Goal: Information Seeking & Learning: Learn about a topic

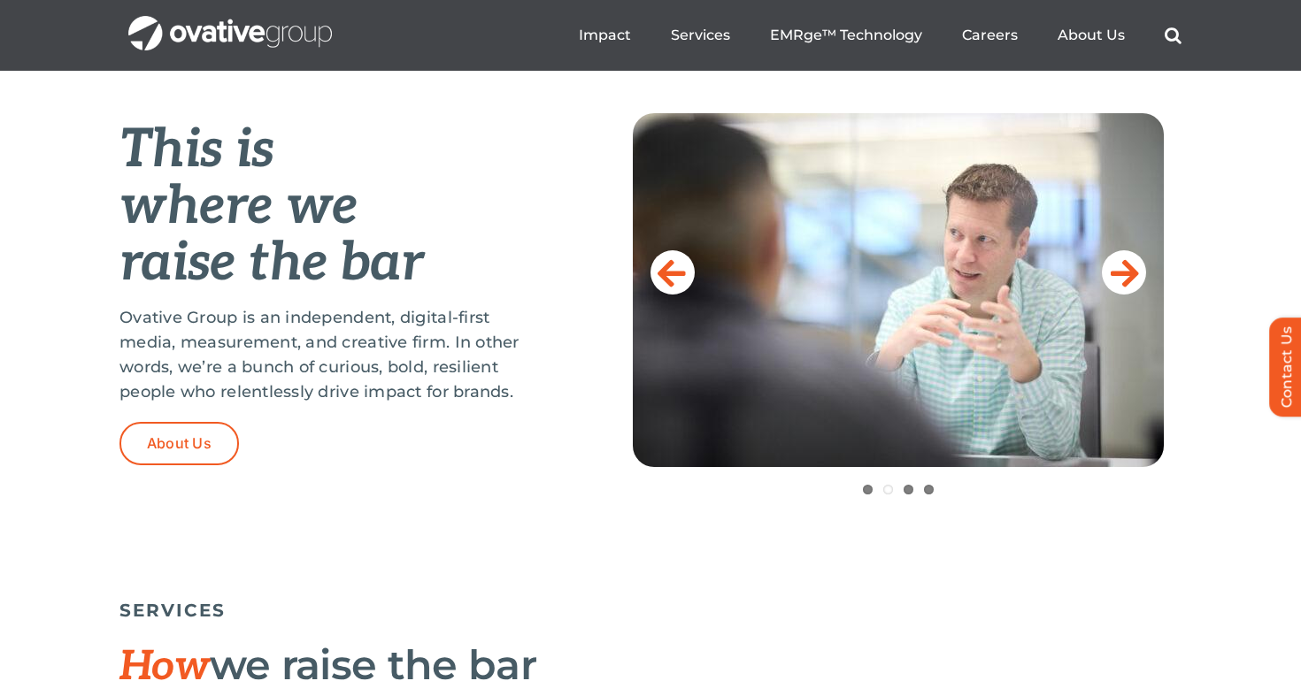
scroll to position [708, 0]
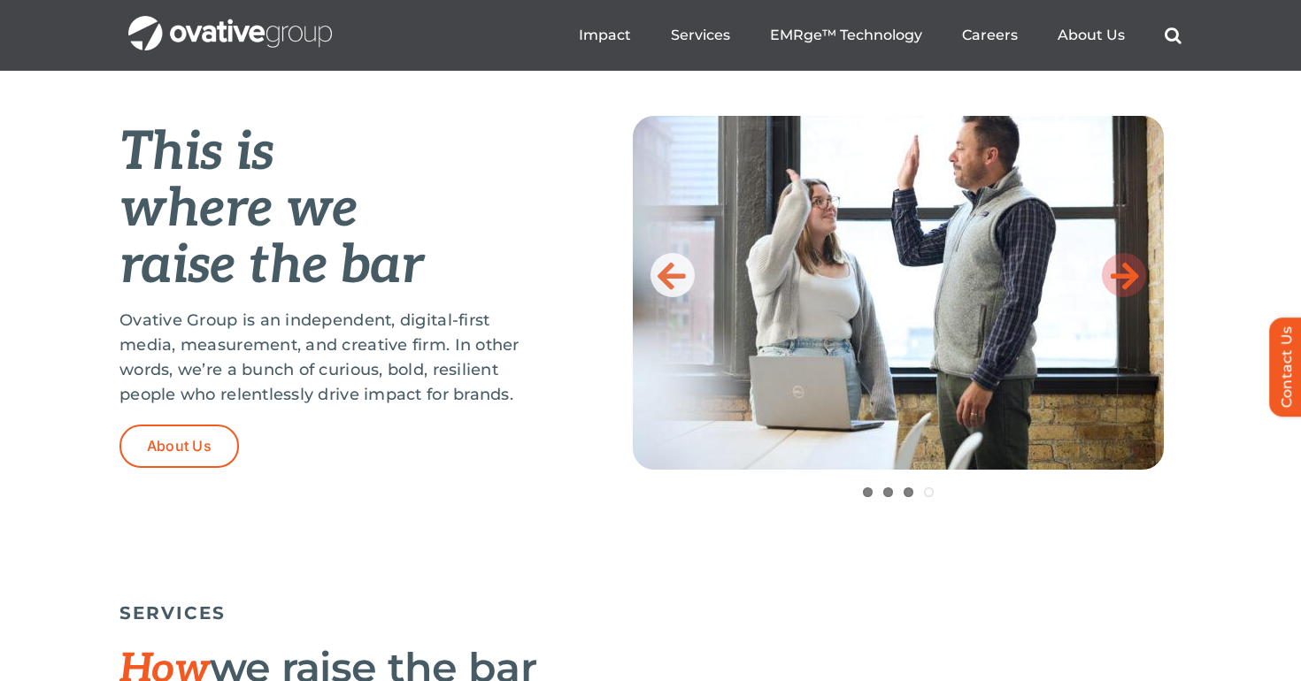
click at [1124, 258] on icon at bounding box center [1124, 274] width 28 height 35
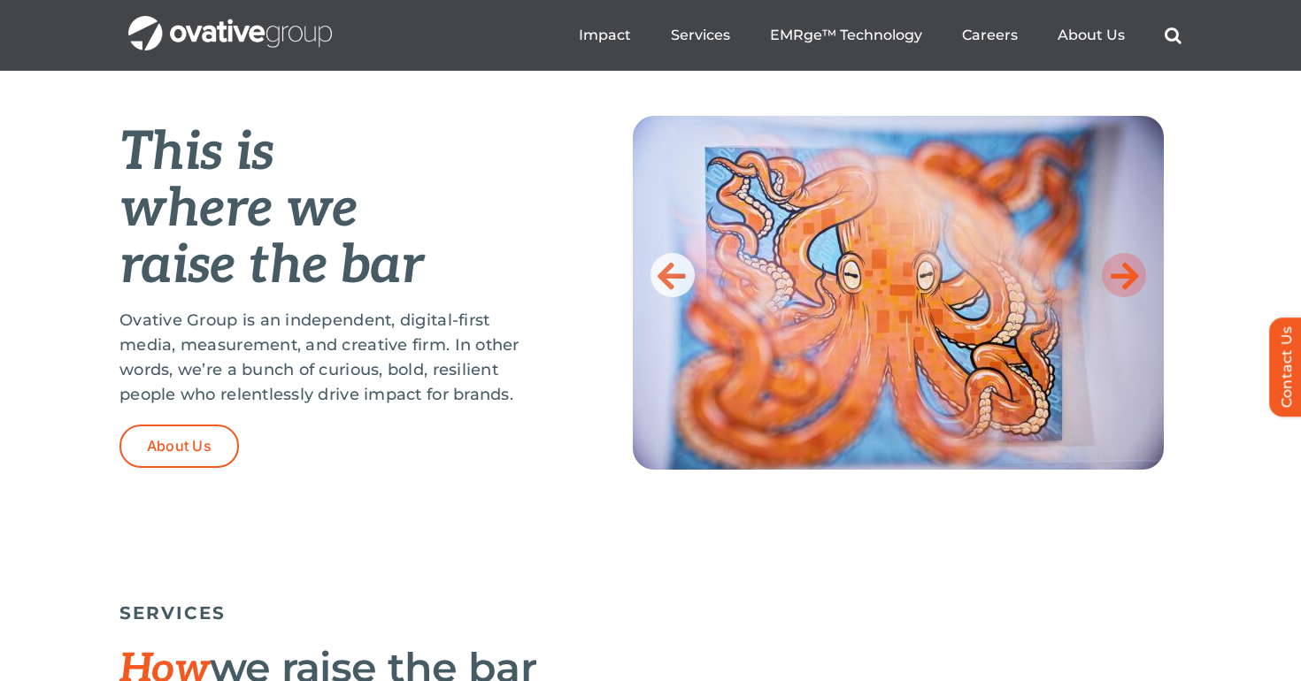
click at [1127, 275] on icon at bounding box center [1124, 274] width 28 height 35
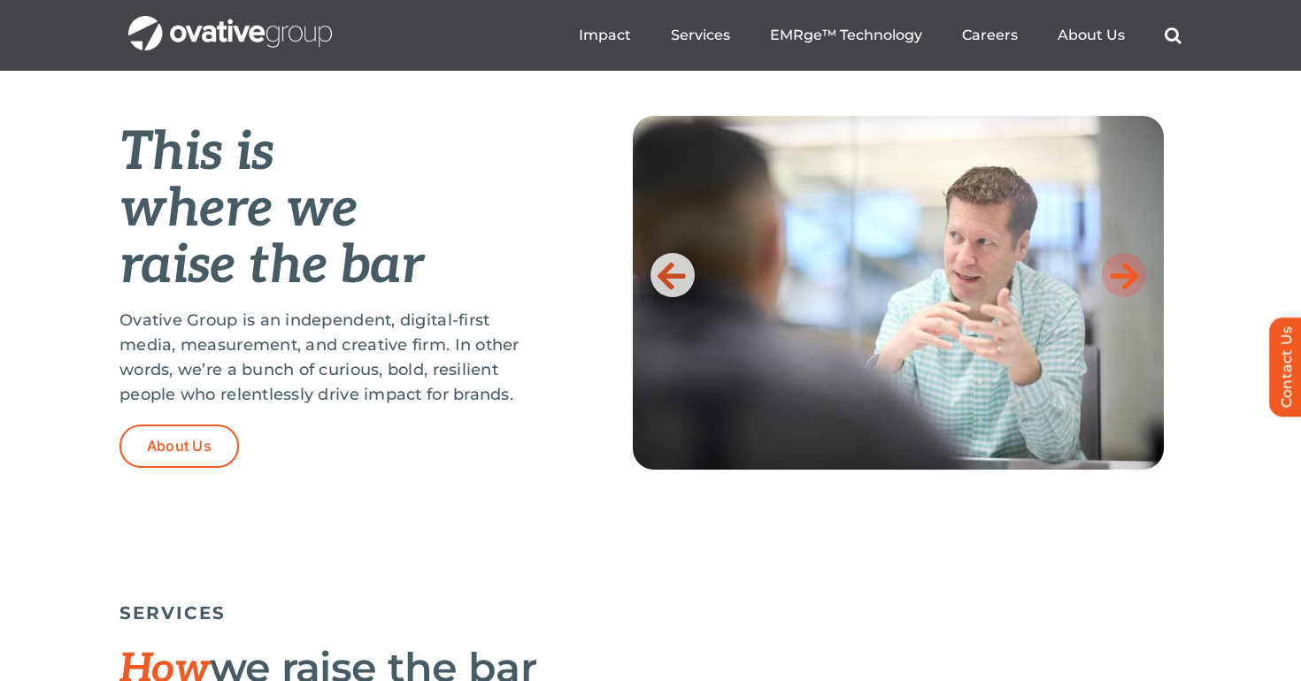
click at [1127, 275] on icon at bounding box center [1124, 274] width 28 height 35
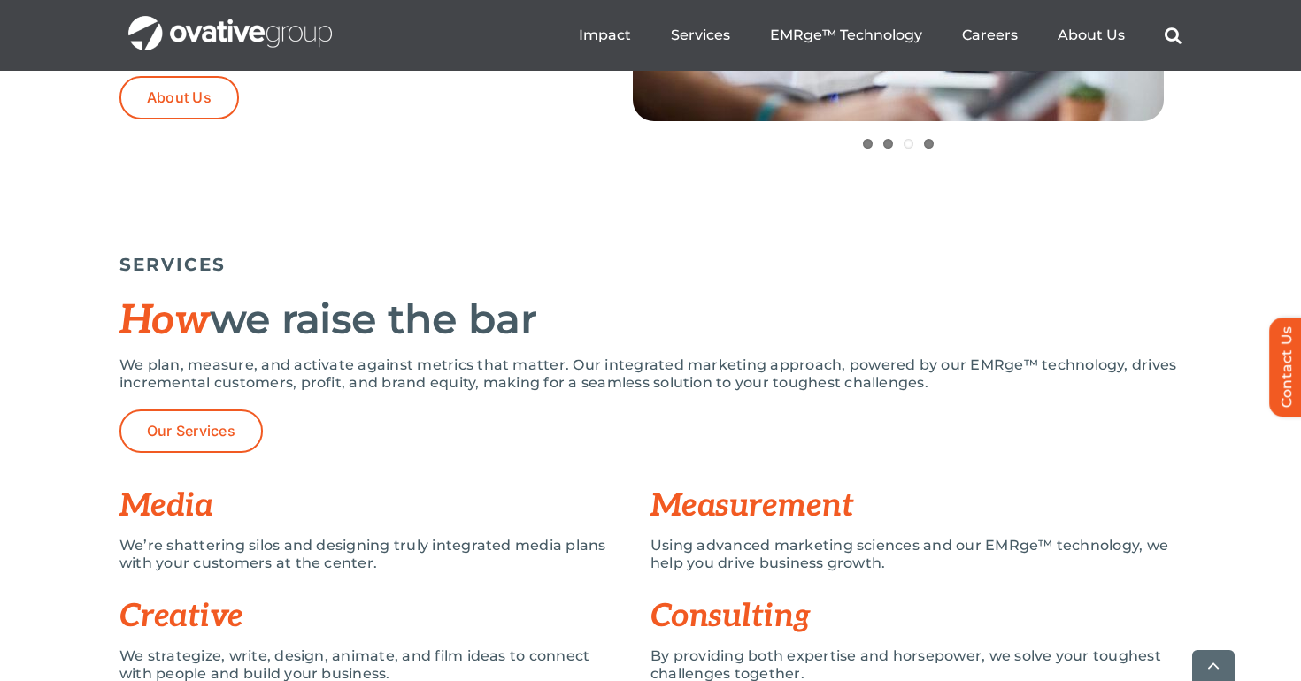
scroll to position [1060, 0]
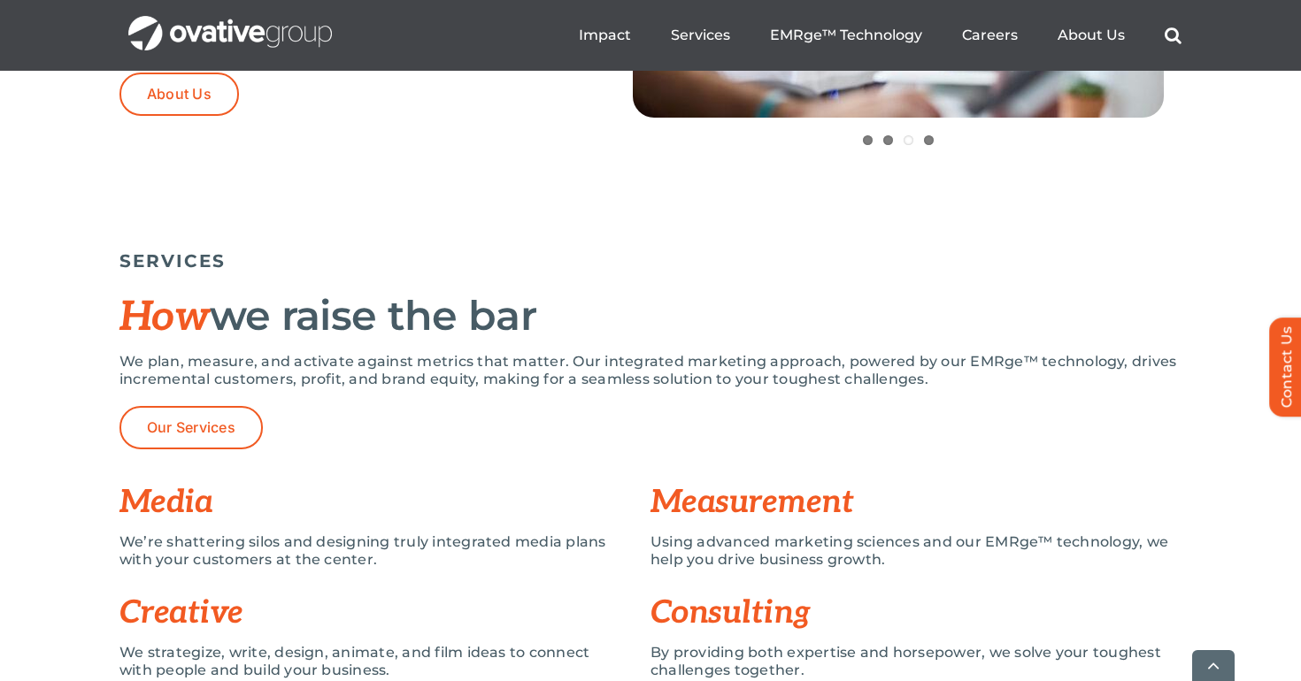
click at [492, 301] on h2 "How we raise the bar" at bounding box center [650, 317] width 1062 height 46
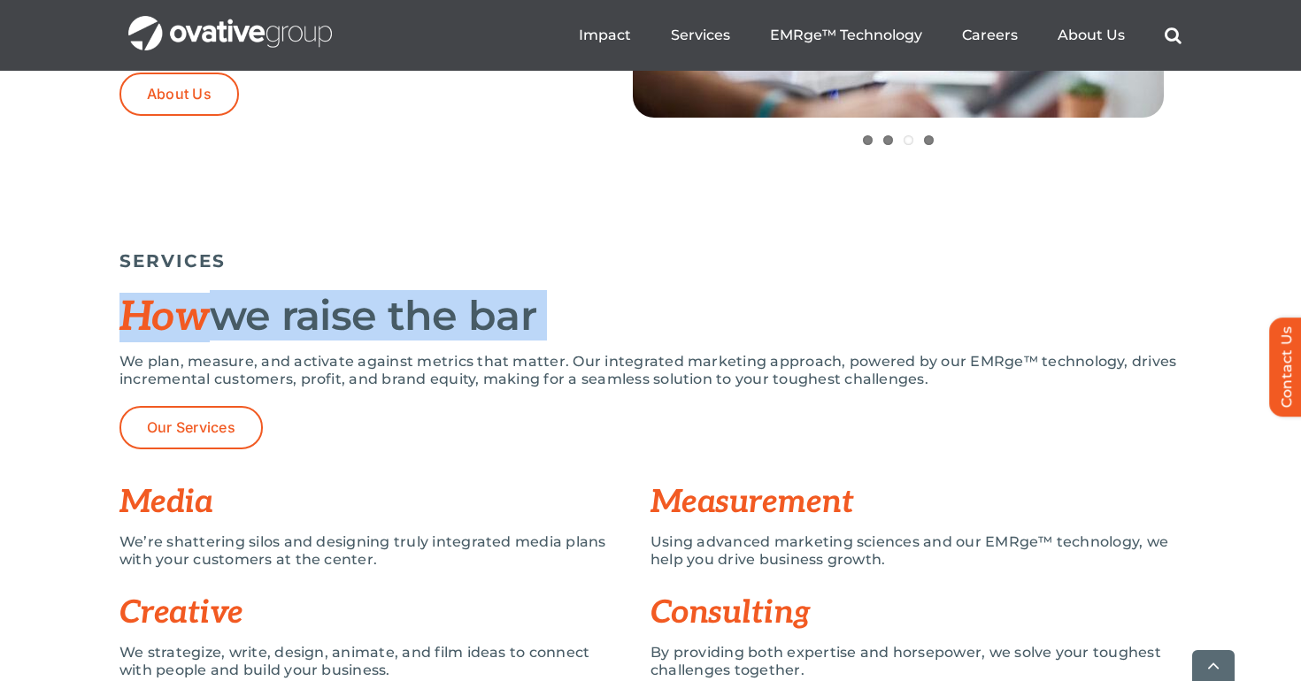
click at [492, 301] on h2 "How we raise the bar" at bounding box center [650, 317] width 1062 height 46
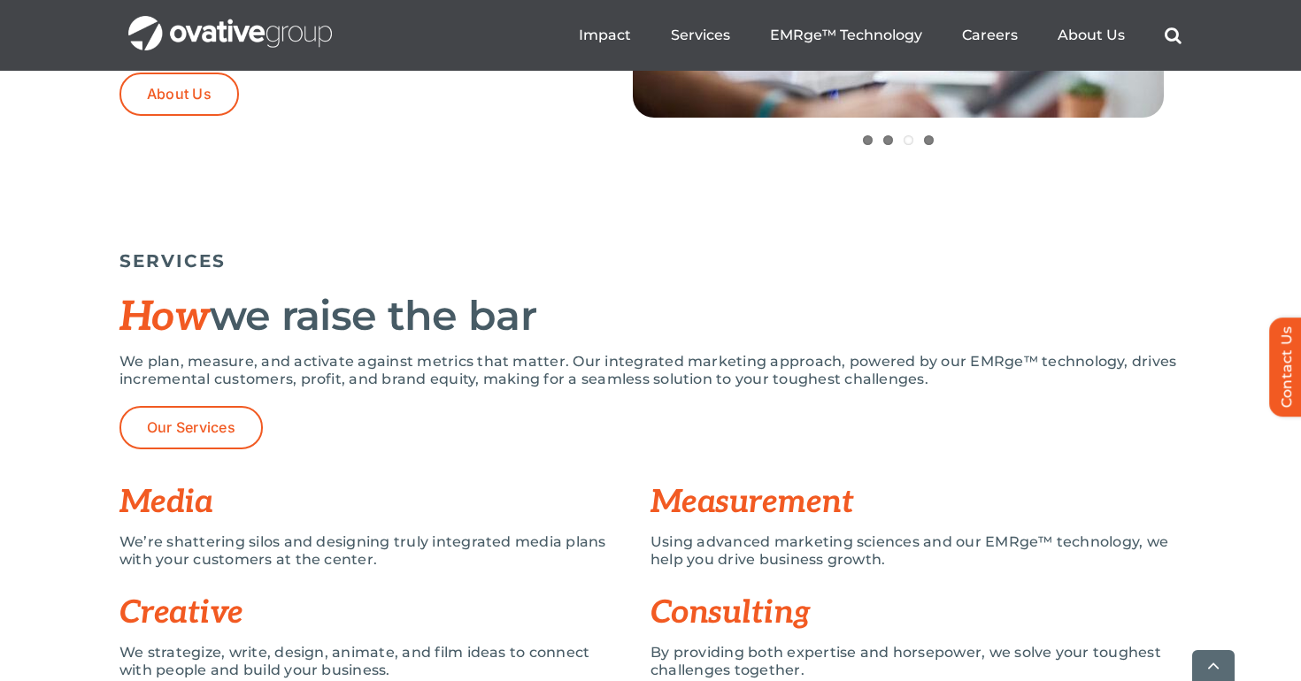
click at [285, 357] on p "We plan, measure, and activate against metrics that matter. Our integrated mark…" at bounding box center [650, 370] width 1062 height 35
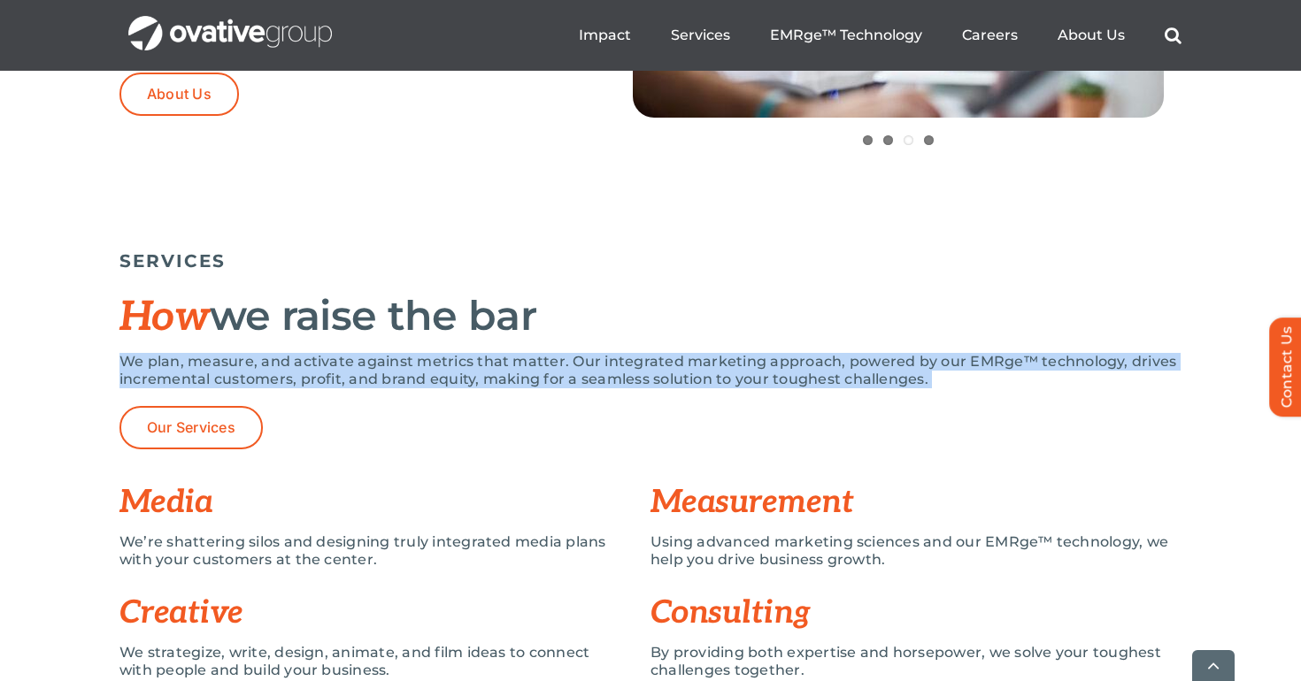
click at [285, 357] on p "We plan, measure, and activate against metrics that matter. Our integrated mark…" at bounding box center [650, 370] width 1062 height 35
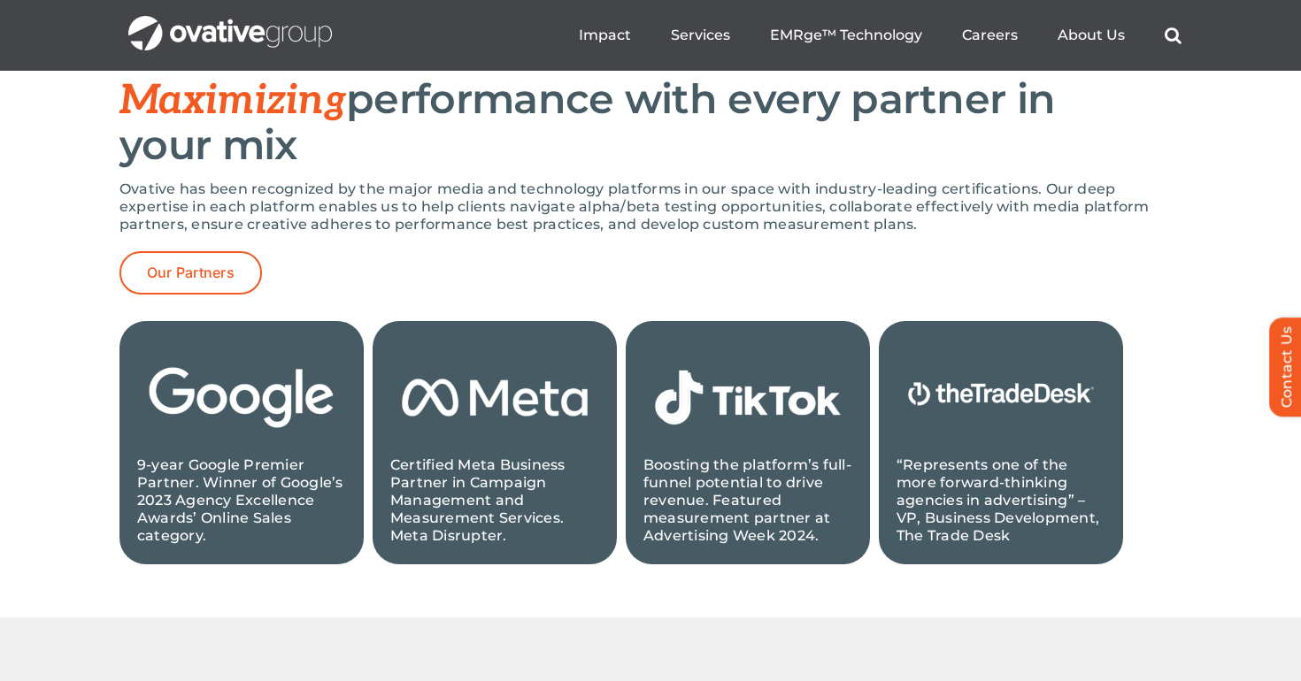
scroll to position [1785, 0]
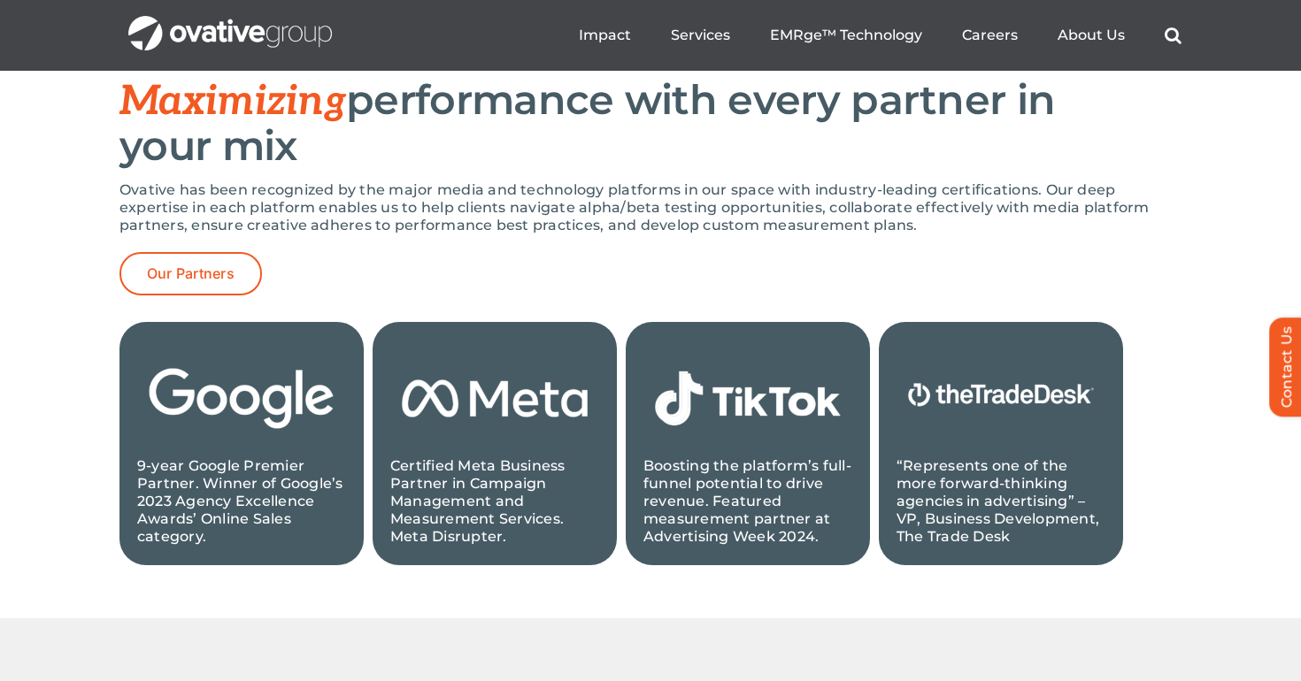
click at [453, 452] on img at bounding box center [494, 399] width 209 height 118
click at [446, 469] on p "Certified Meta Business Partner in Campaign Management and Measurement Services…" at bounding box center [494, 501] width 209 height 88
click at [1036, 389] on img at bounding box center [1000, 399] width 209 height 118
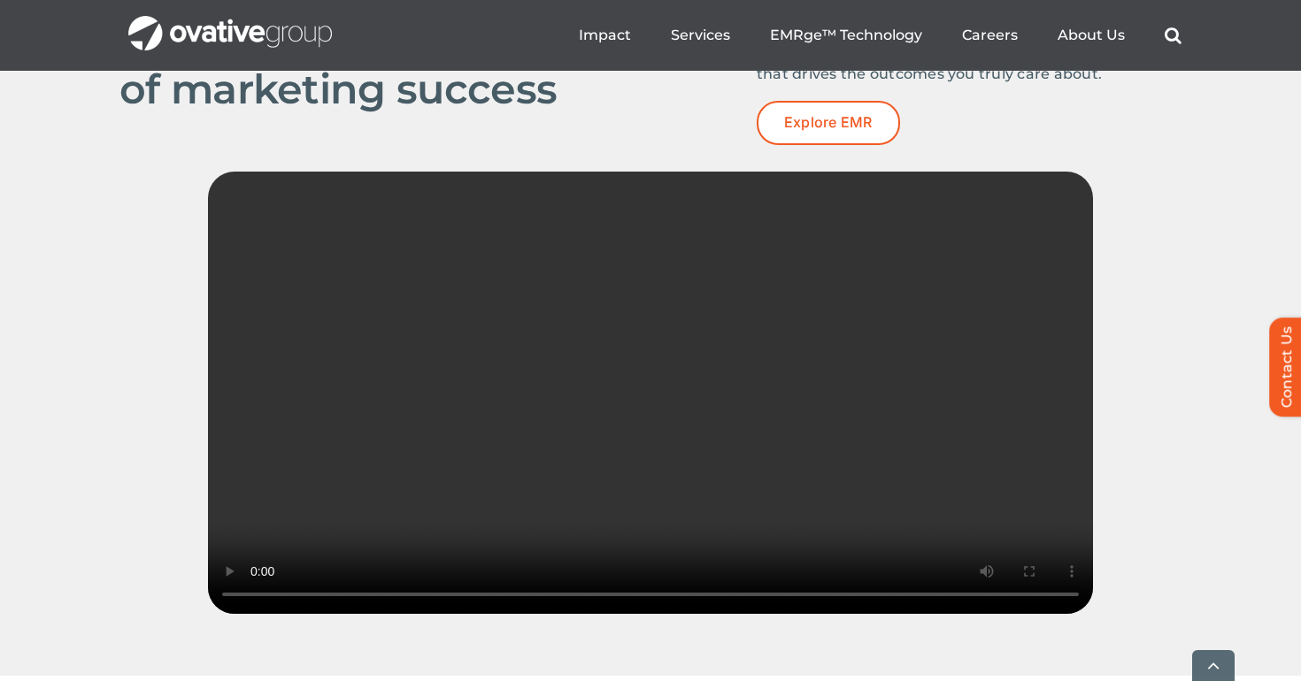
scroll to position [2494, 0]
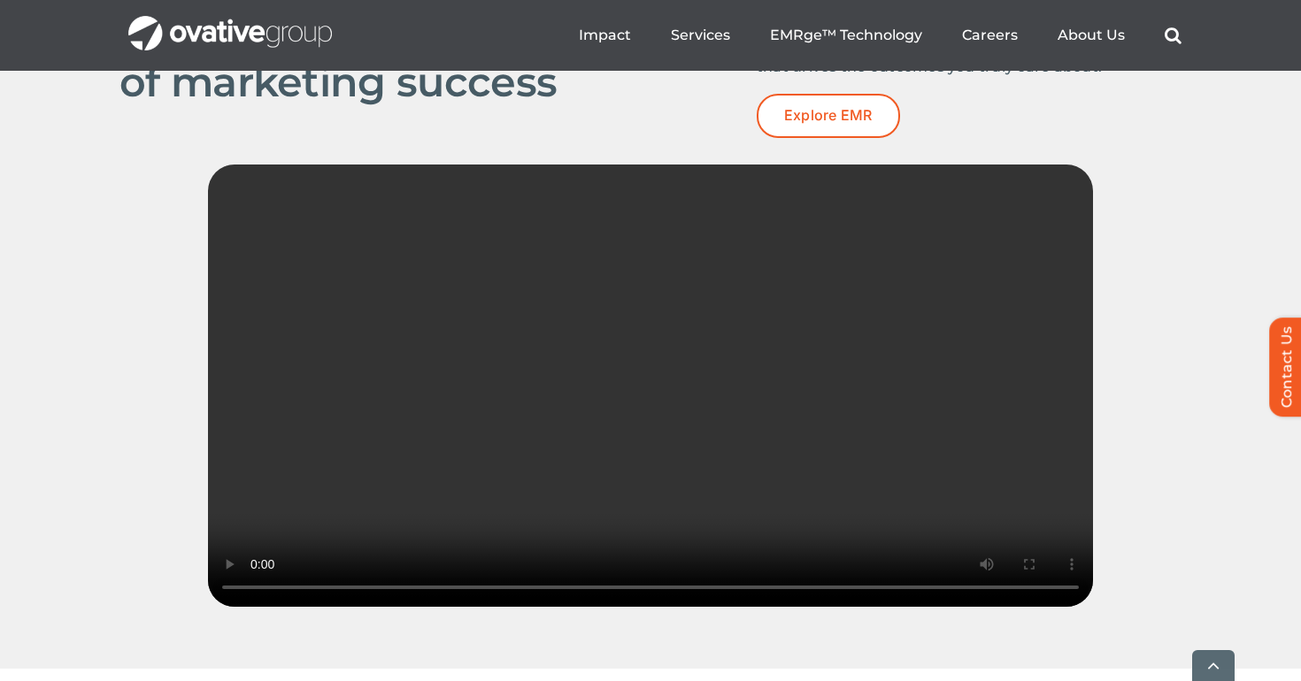
click at [1176, 487] on div "Sorry, your browser doesn't support embedded videos." at bounding box center [650, 404] width 1062 height 478
click at [873, 518] on video "Sorry, your browser doesn't support embedded videos." at bounding box center [650, 386] width 885 height 442
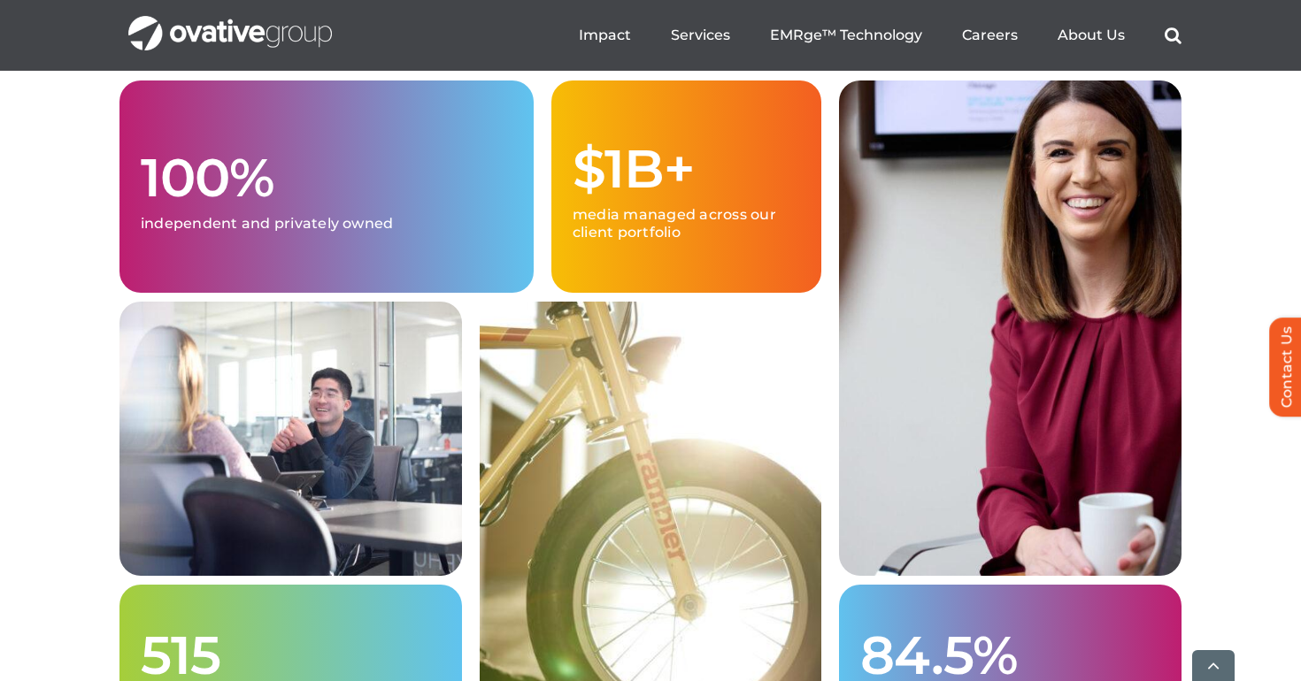
scroll to position [4515, 0]
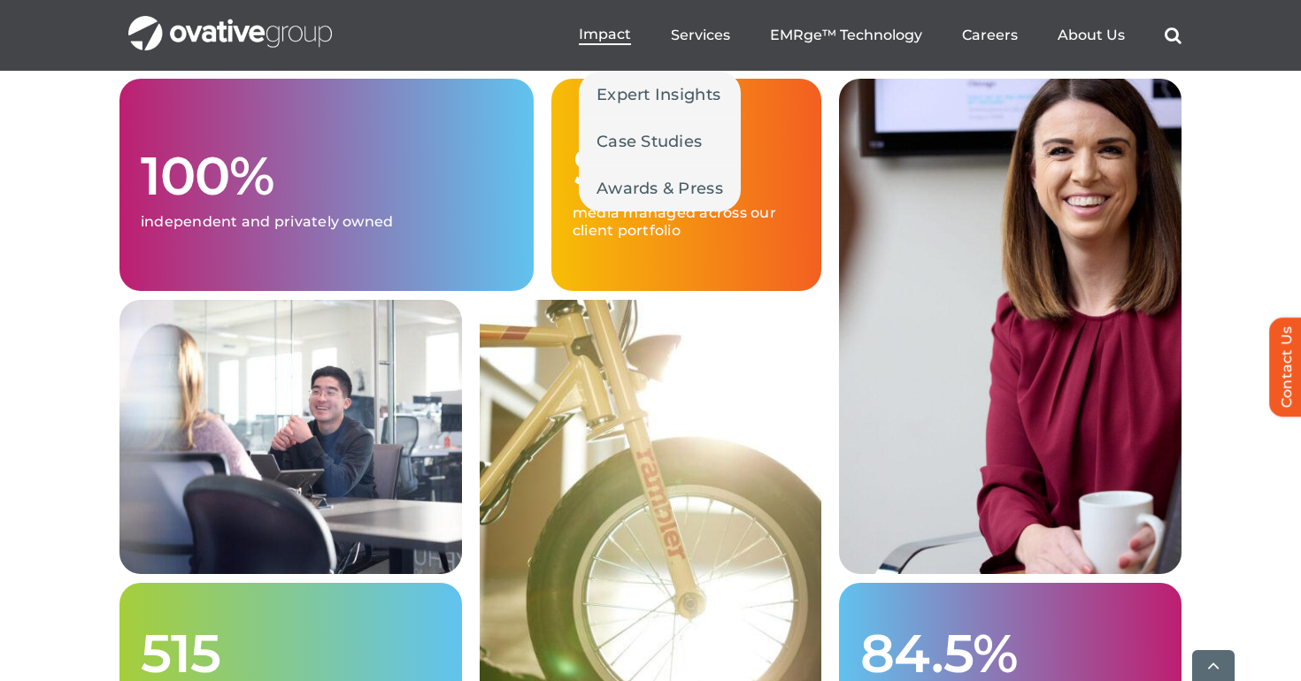
click at [622, 37] on span "Impact" at bounding box center [605, 35] width 52 height 18
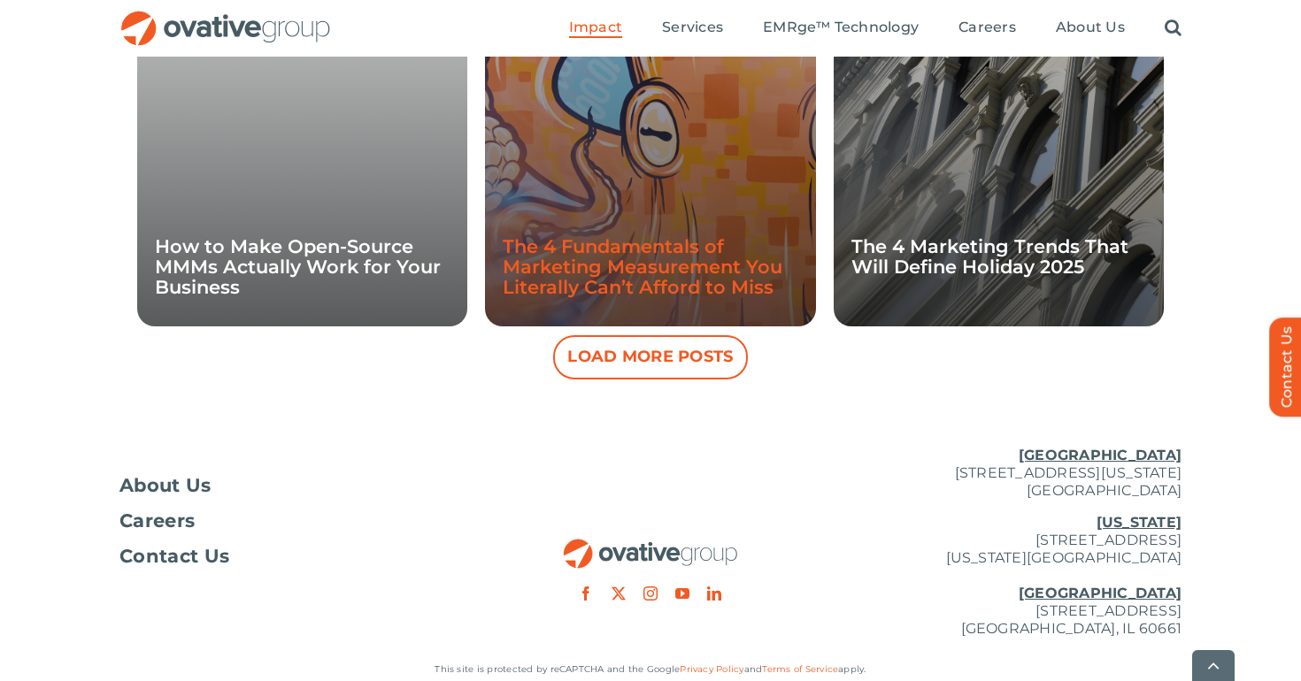
scroll to position [1854, 0]
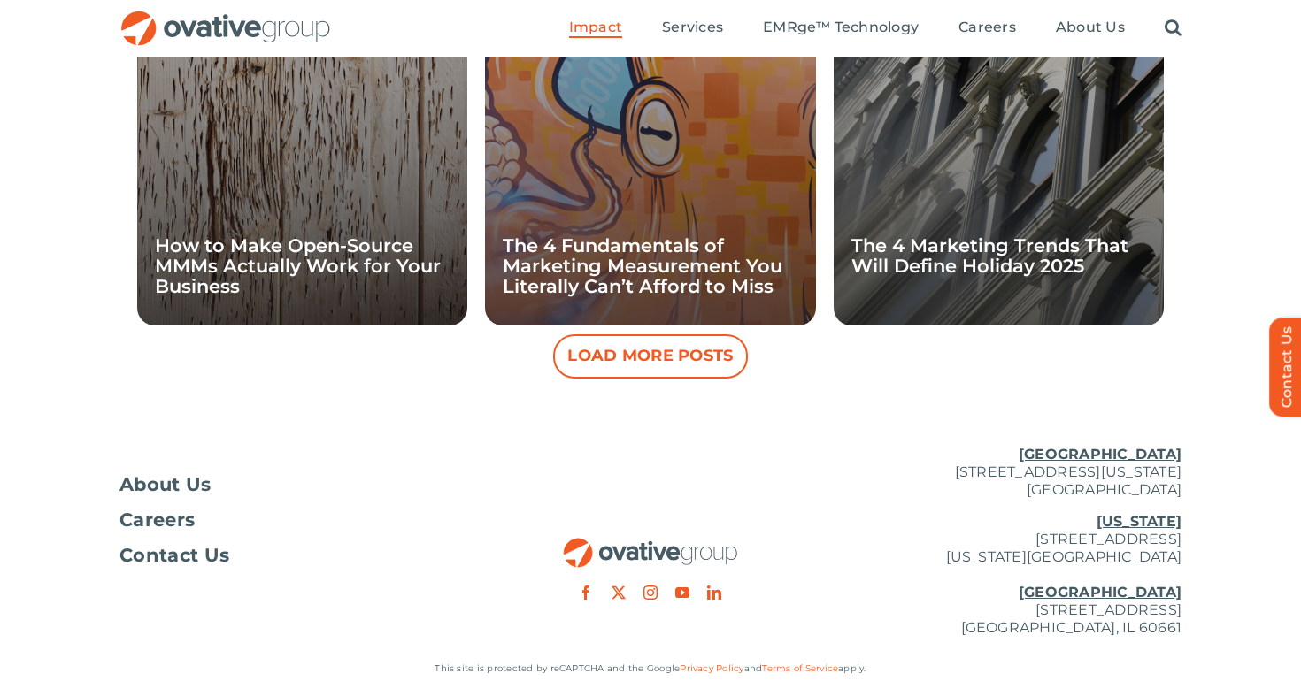
click at [658, 371] on button "Load More Posts" at bounding box center [650, 356] width 195 height 44
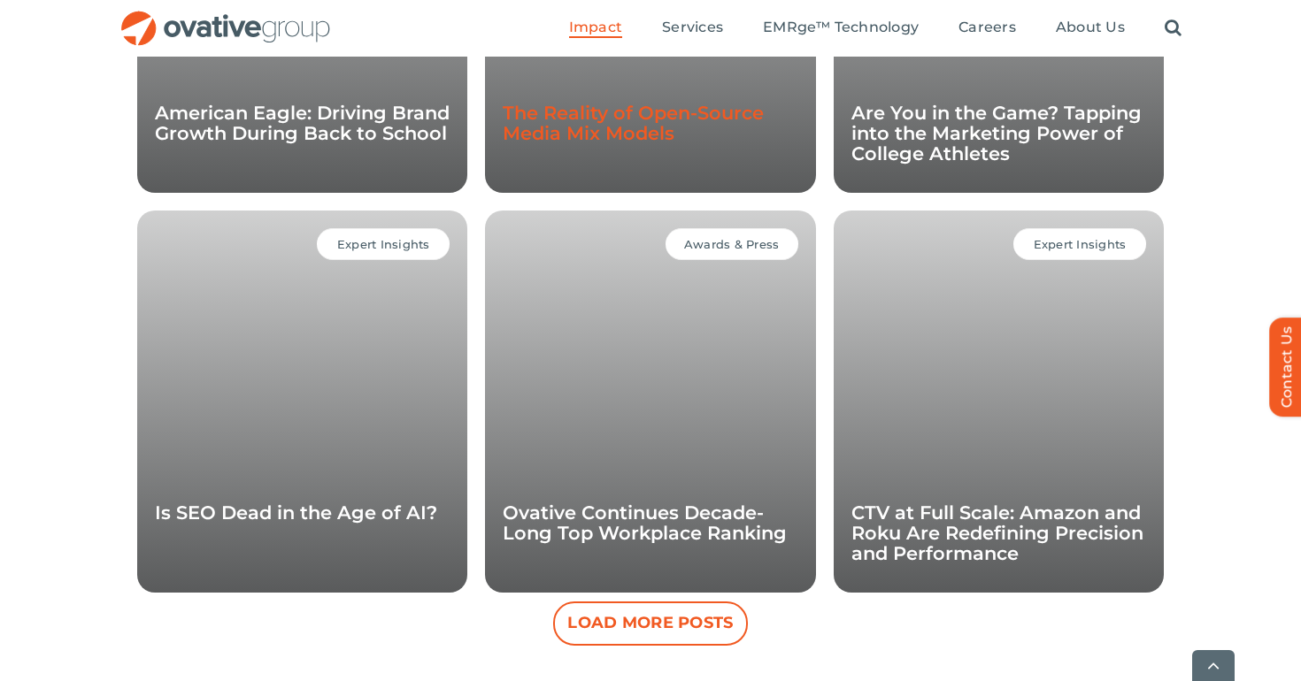
scroll to position [2387, 0]
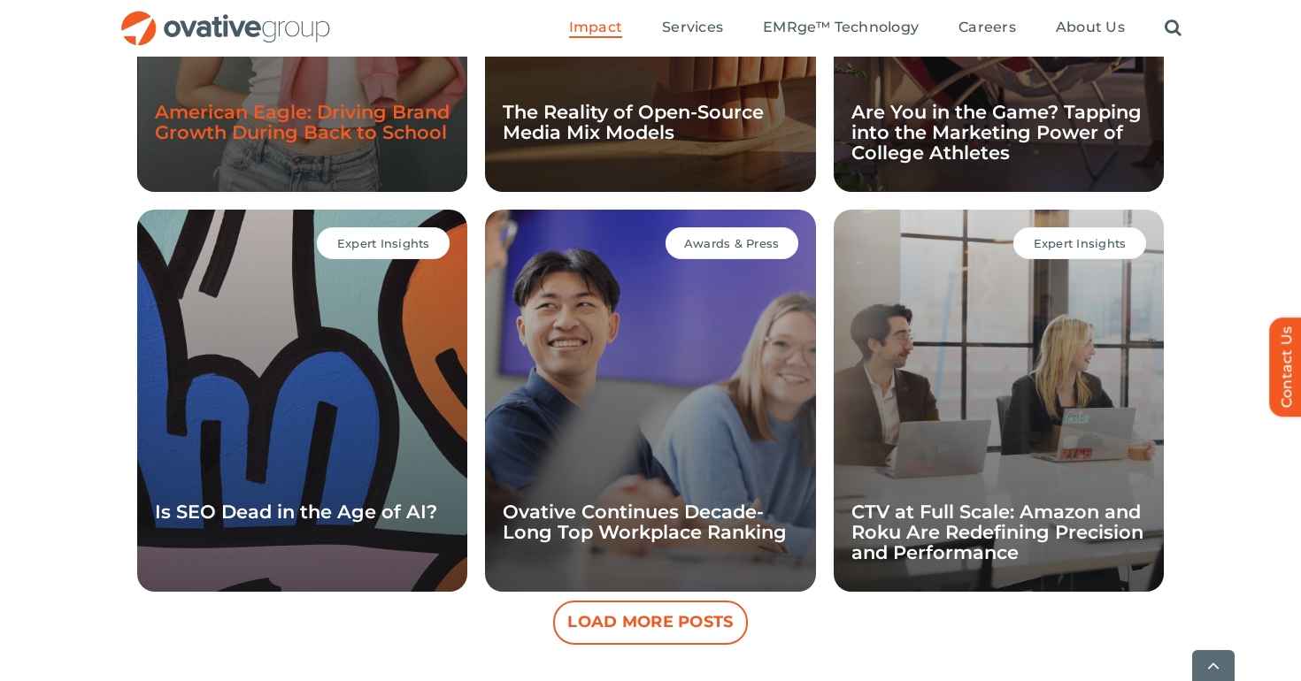
click at [386, 118] on link "American Eagle: Driving Brand Growth During Back to School" at bounding box center [302, 122] width 295 height 42
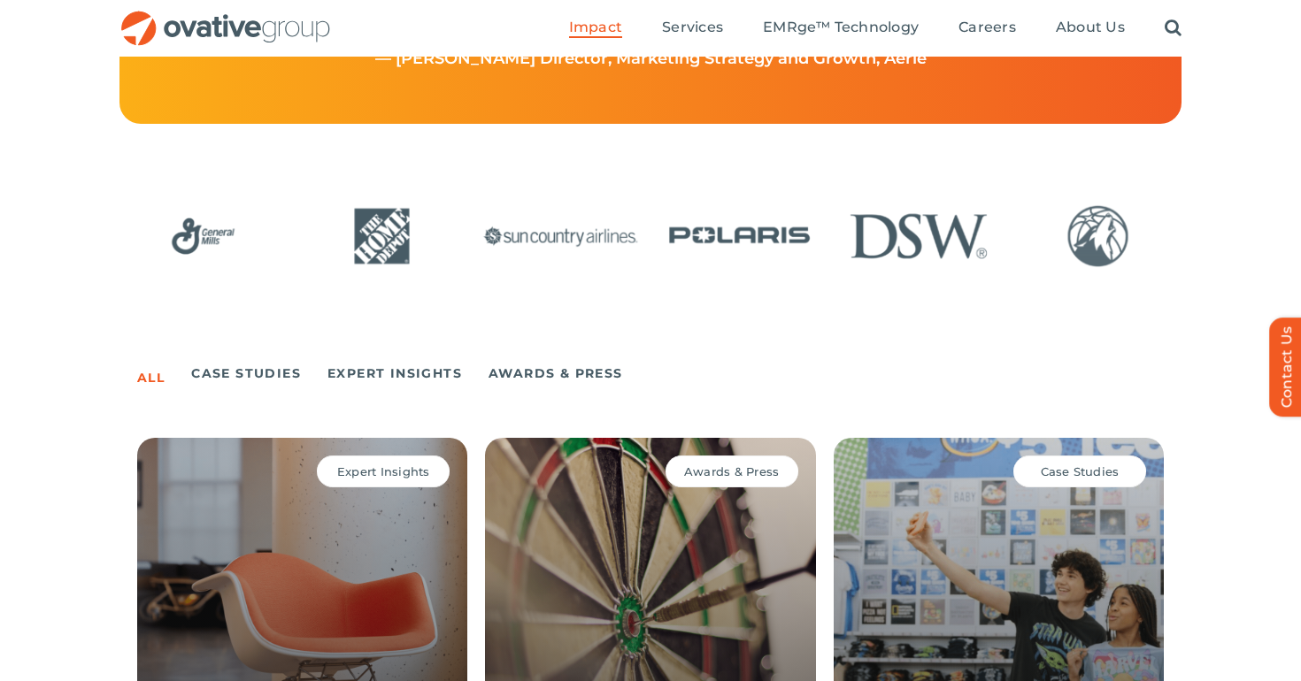
scroll to position [840, 0]
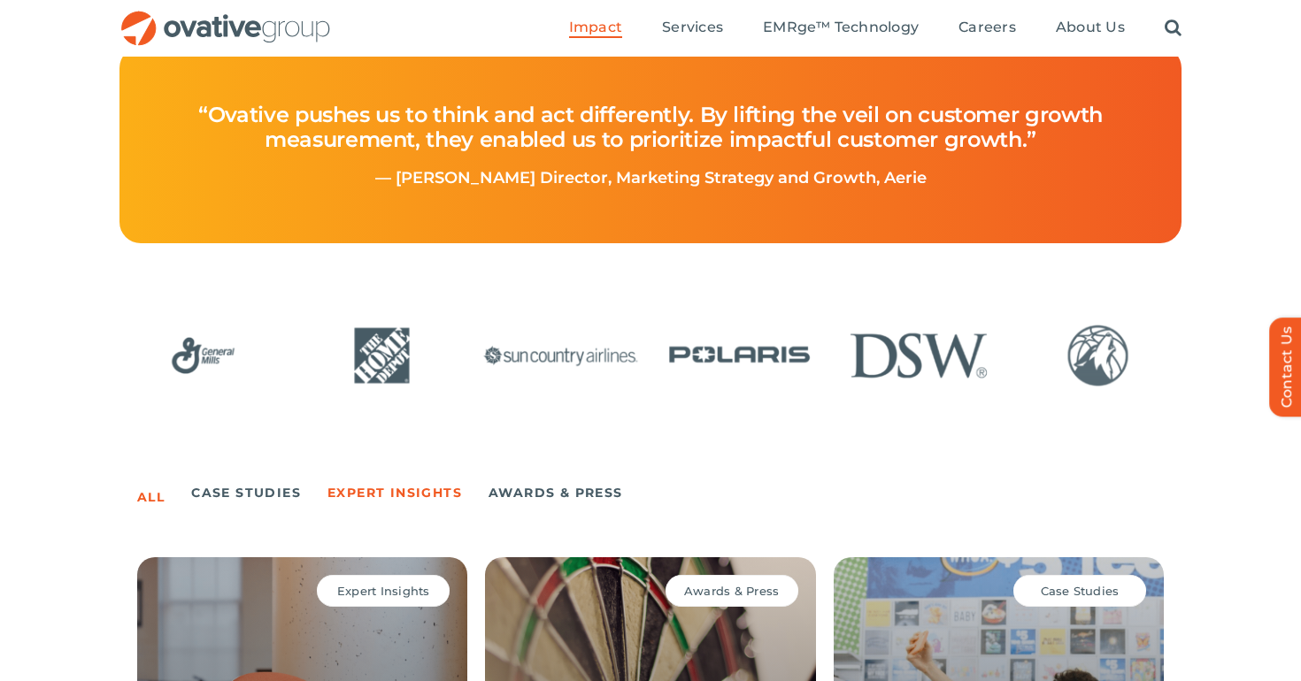
click at [427, 486] on link "Expert Insights" at bounding box center [394, 492] width 134 height 25
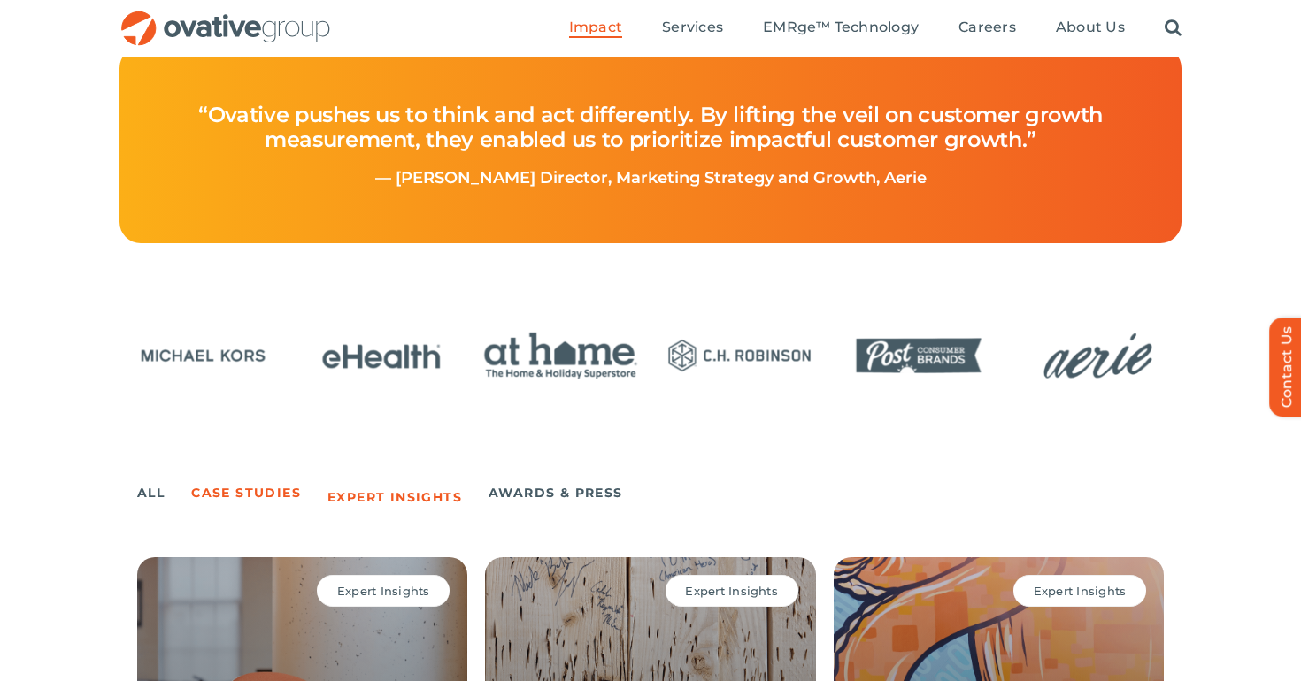
click at [280, 502] on link "Case Studies" at bounding box center [246, 492] width 110 height 25
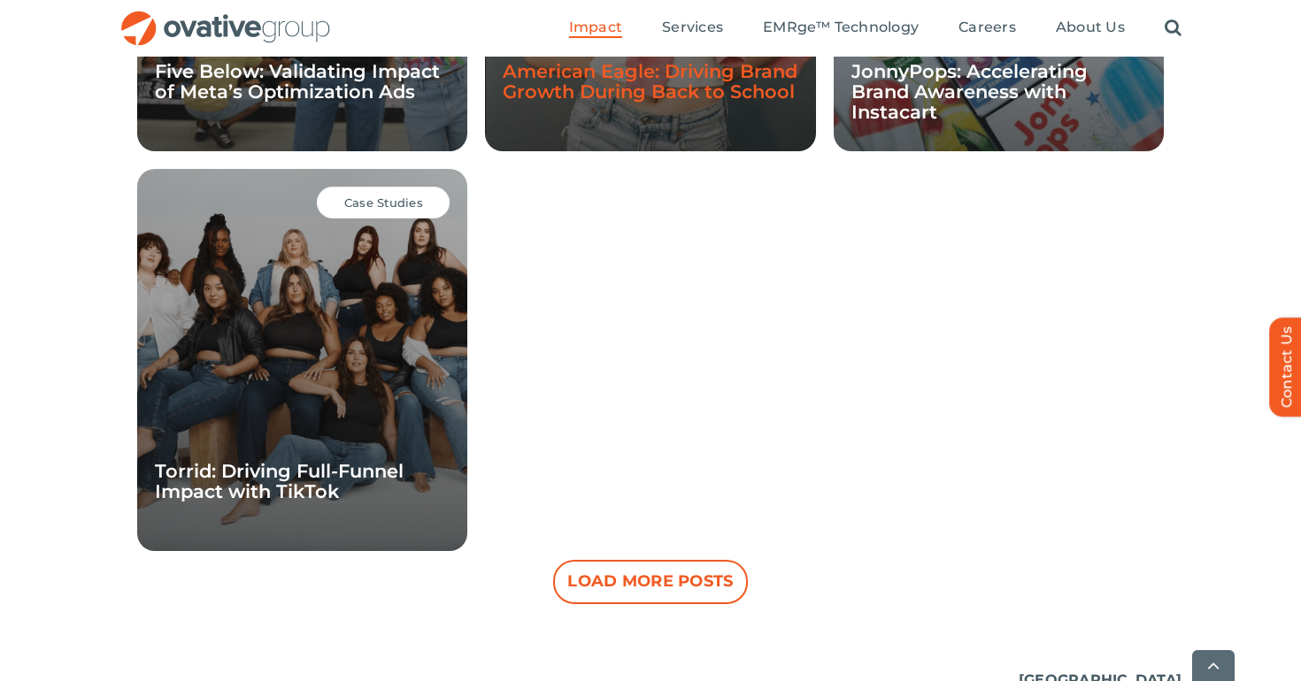
scroll to position [1663, 0]
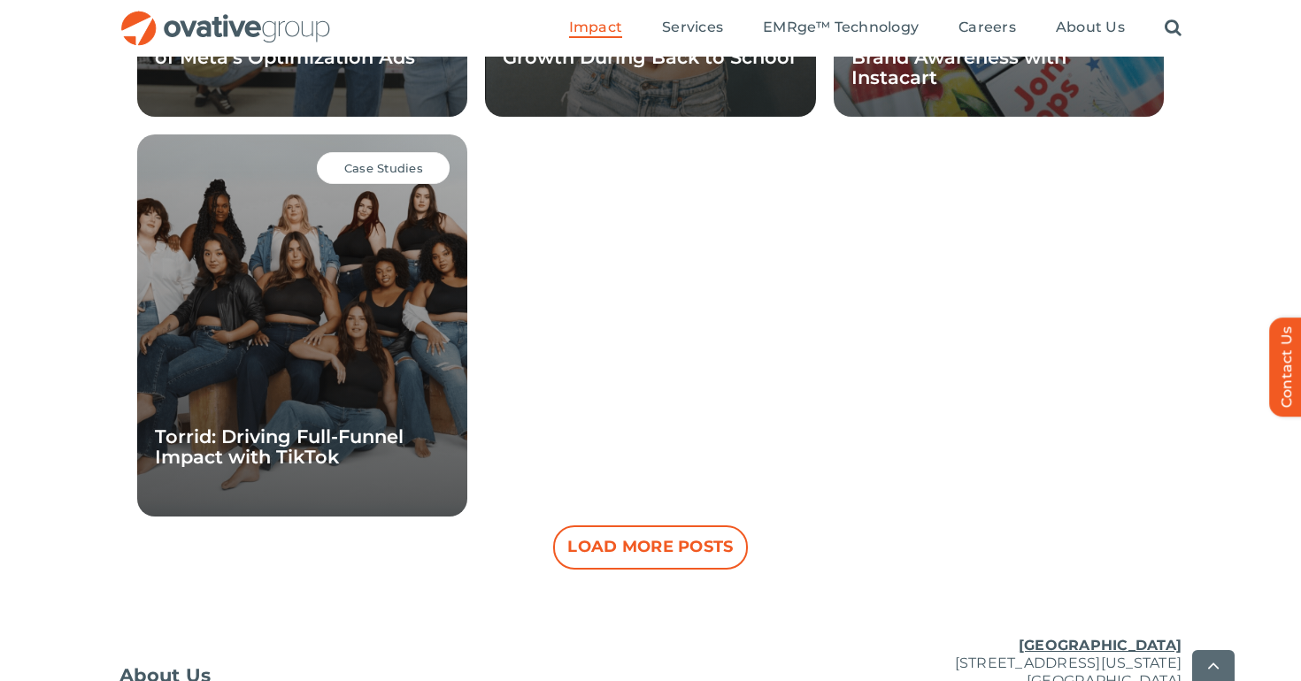
click at [646, 550] on button "Load More Posts" at bounding box center [650, 548] width 195 height 44
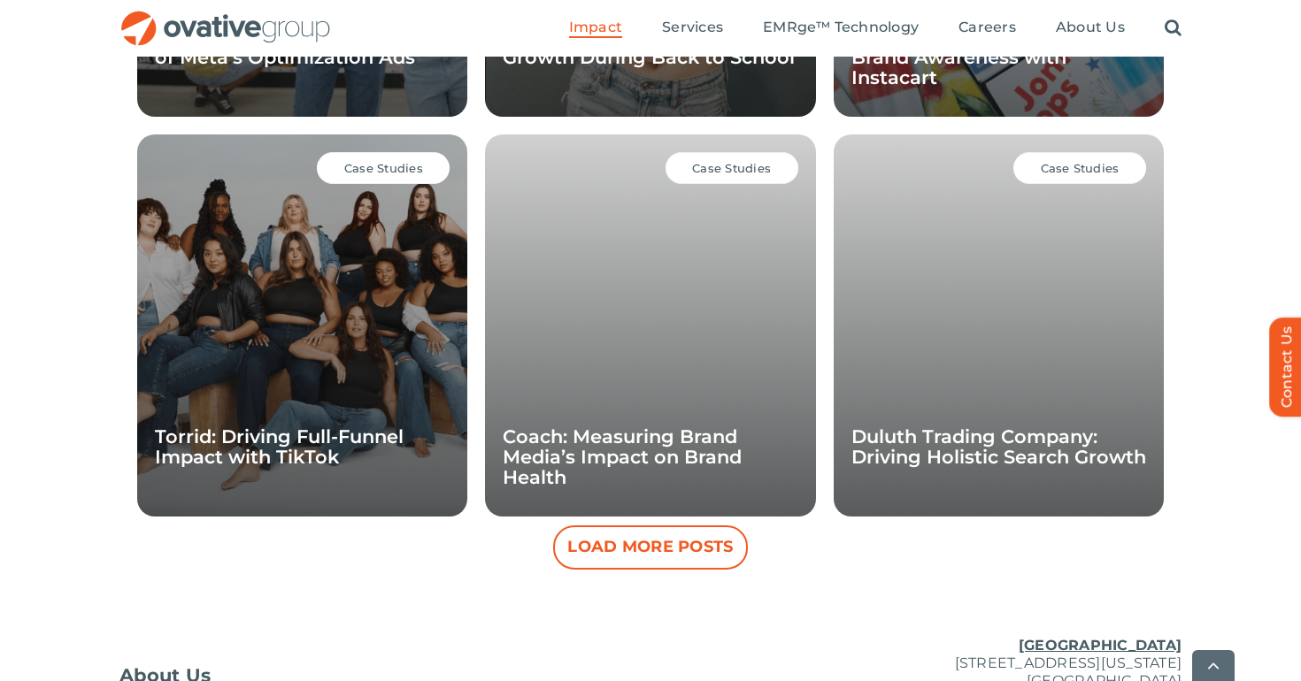
scroll to position [1728, 0]
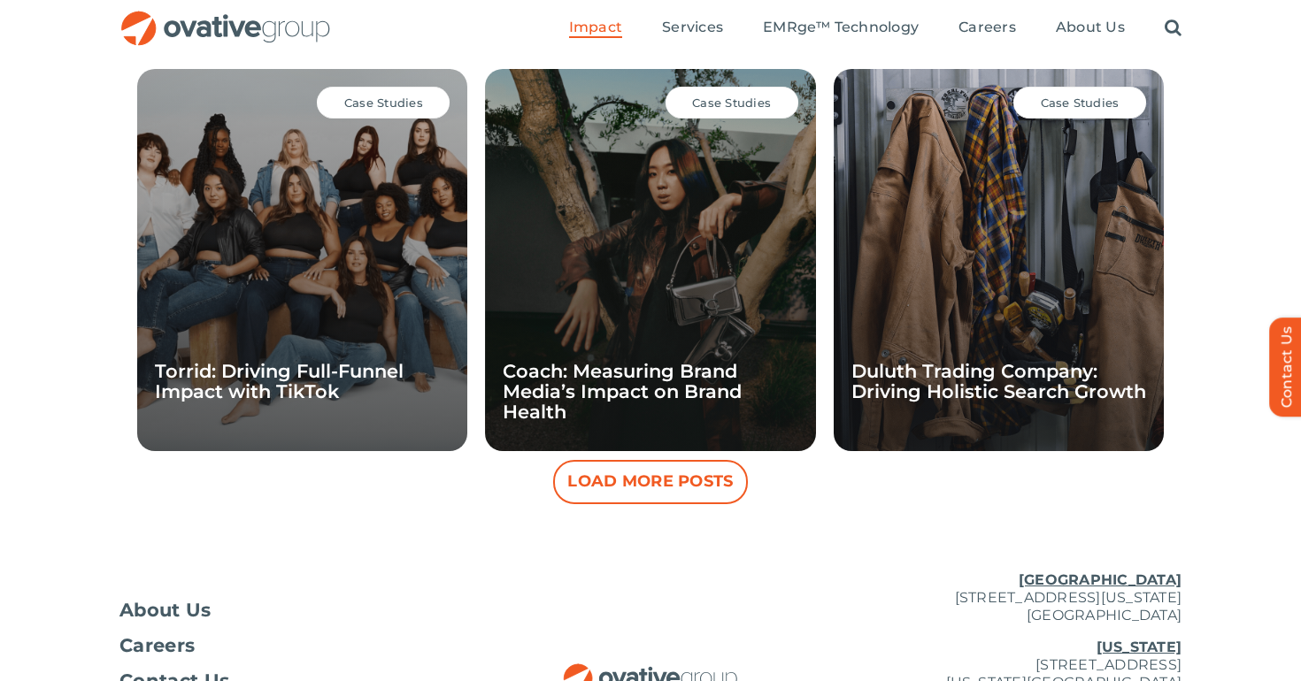
click at [664, 482] on button "Load More Posts" at bounding box center [650, 482] width 195 height 44
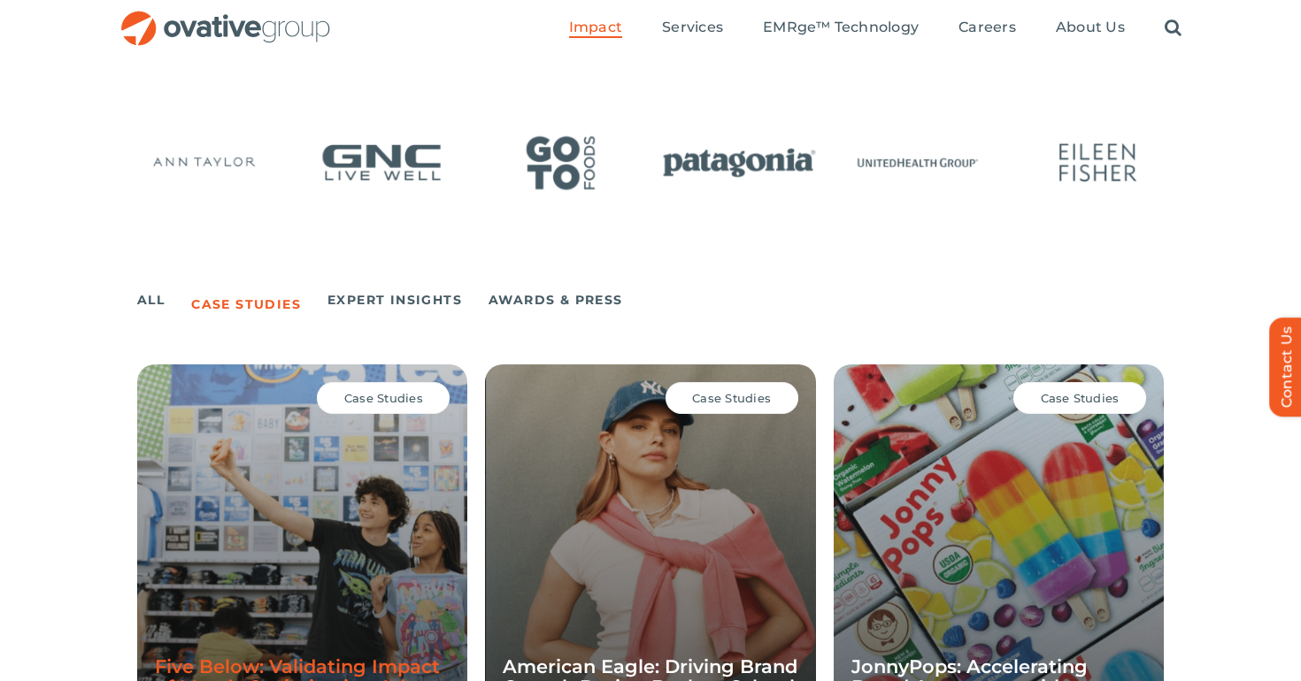
scroll to position [875, 0]
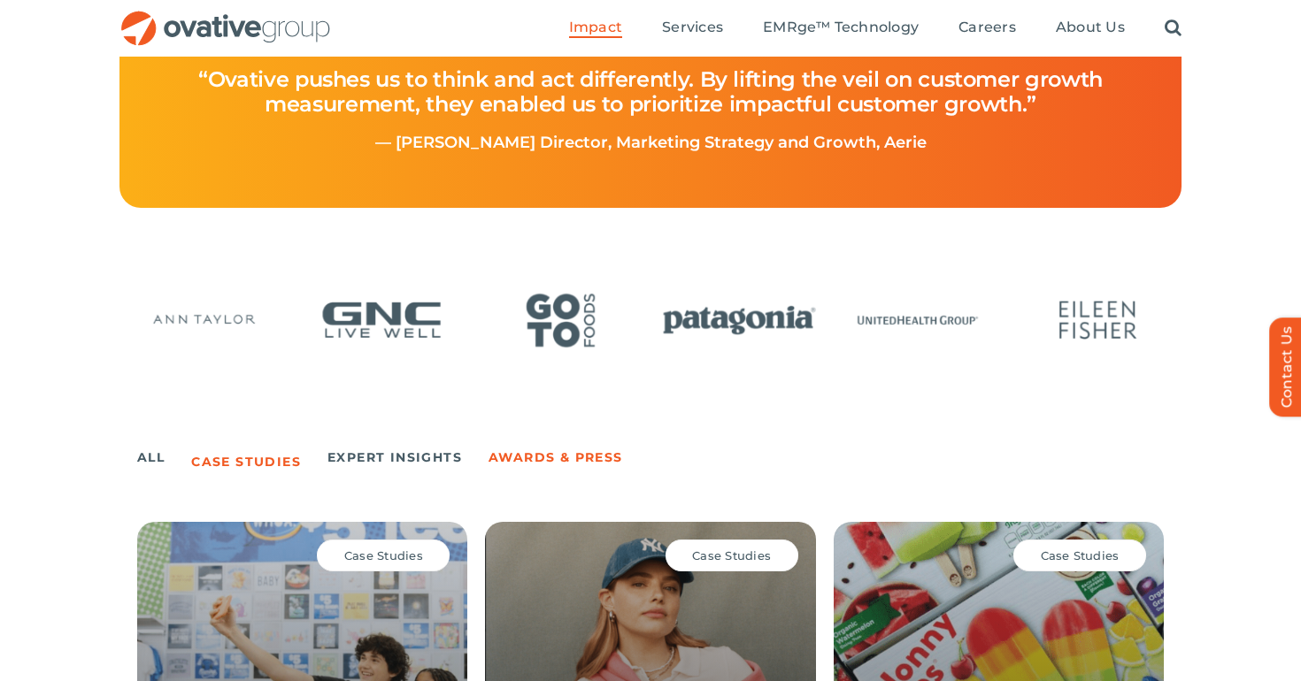
click at [561, 462] on link "Awards & Press" at bounding box center [555, 457] width 134 height 25
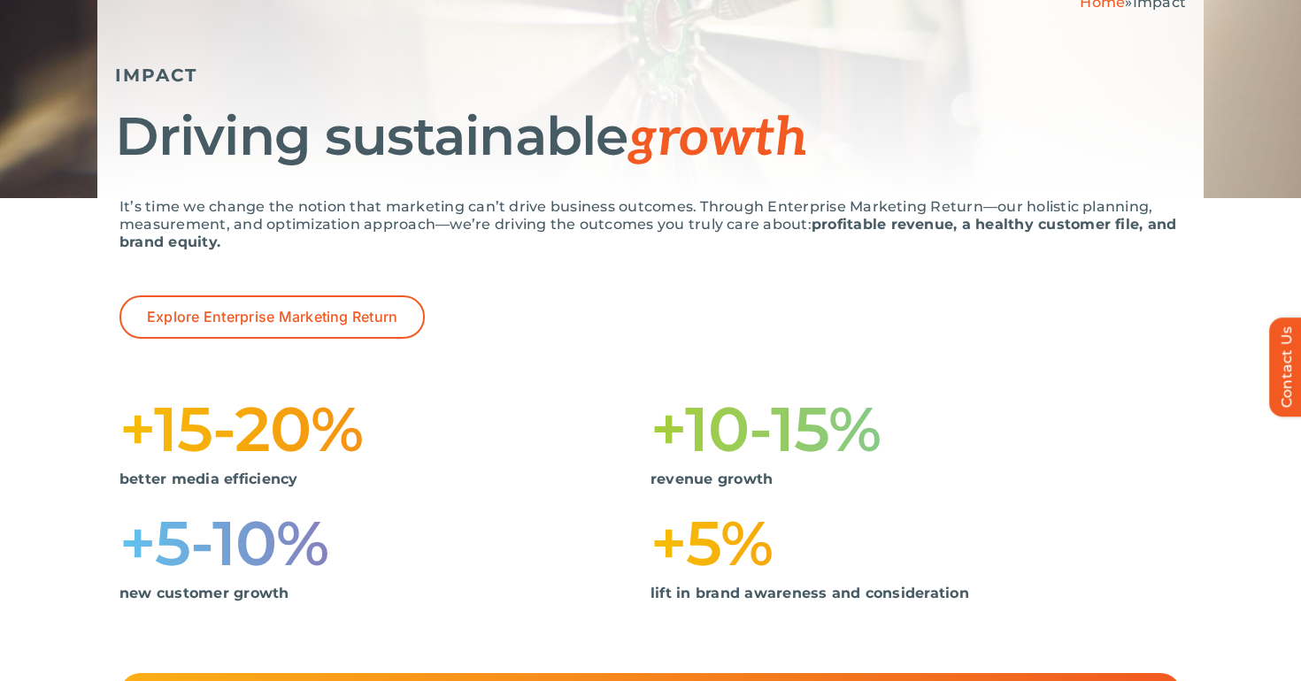
scroll to position [0, 0]
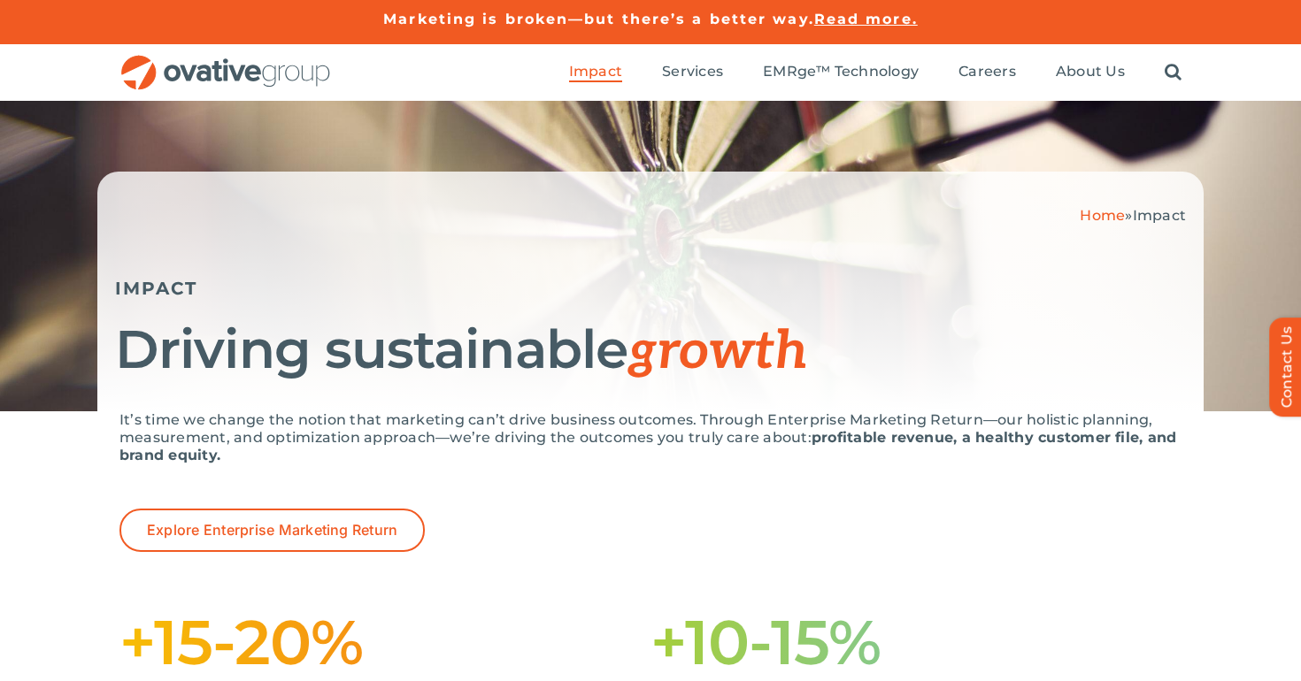
click at [272, 72] on img "OG_Full_horizontal_RGB" at bounding box center [225, 73] width 212 height 36
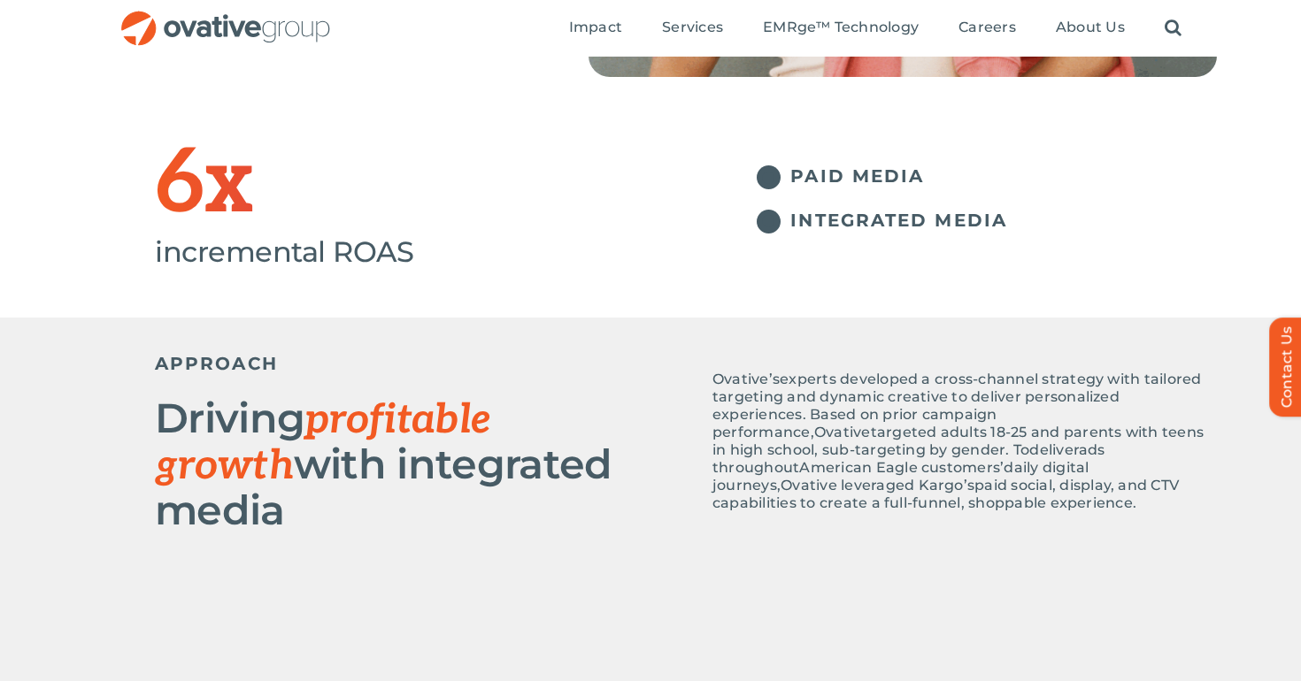
scroll to position [496, 0]
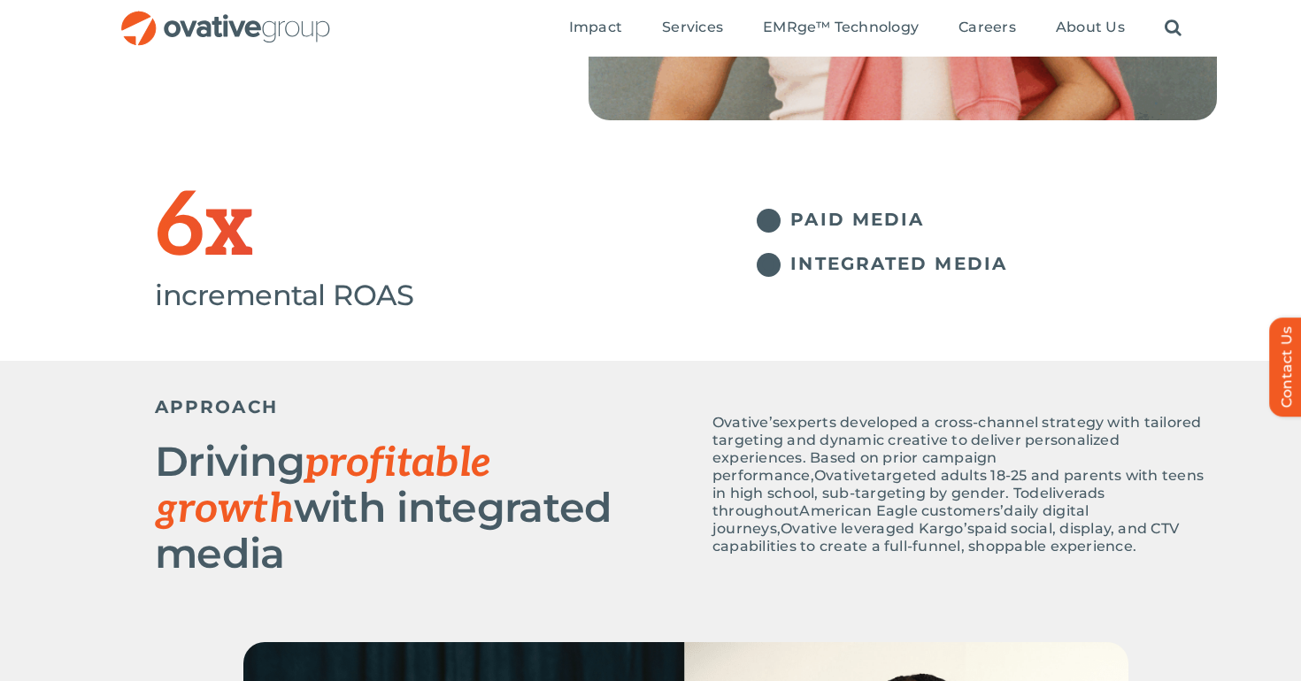
click at [848, 520] on span "leveraged Kargo’s" at bounding box center [908, 528] width 134 height 17
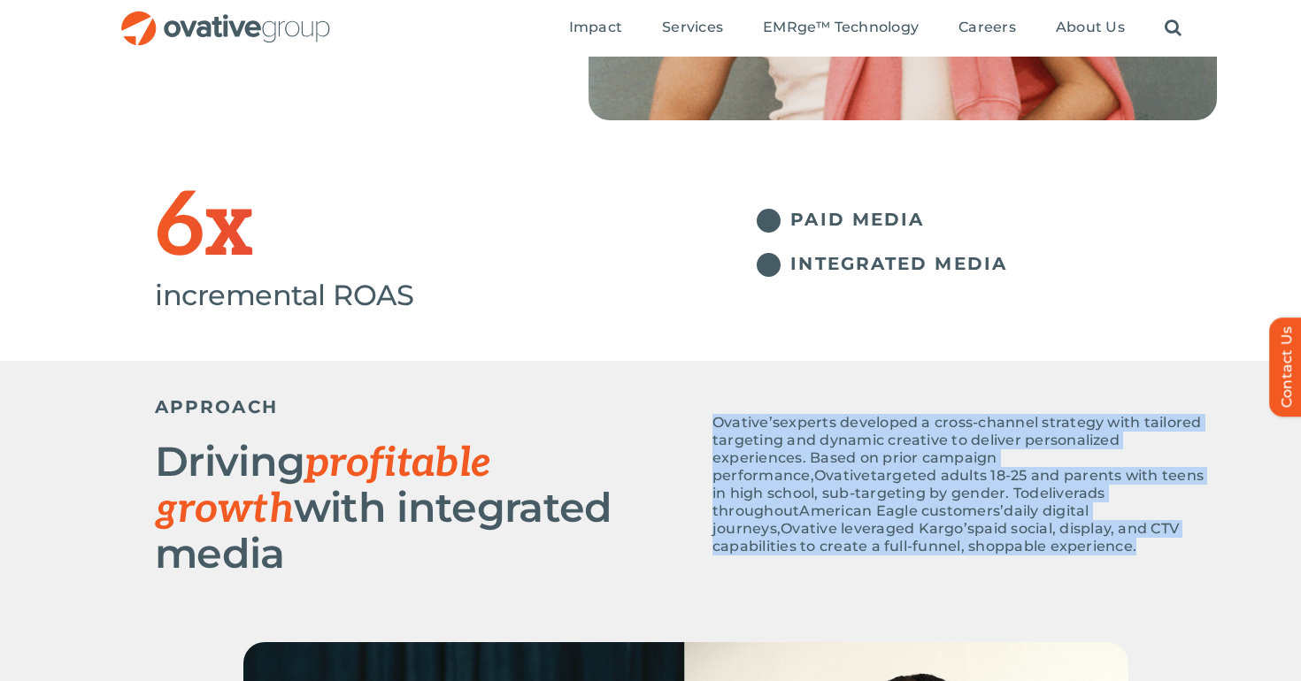
click at [848, 520] on span "leveraged Kargo’s" at bounding box center [908, 528] width 134 height 17
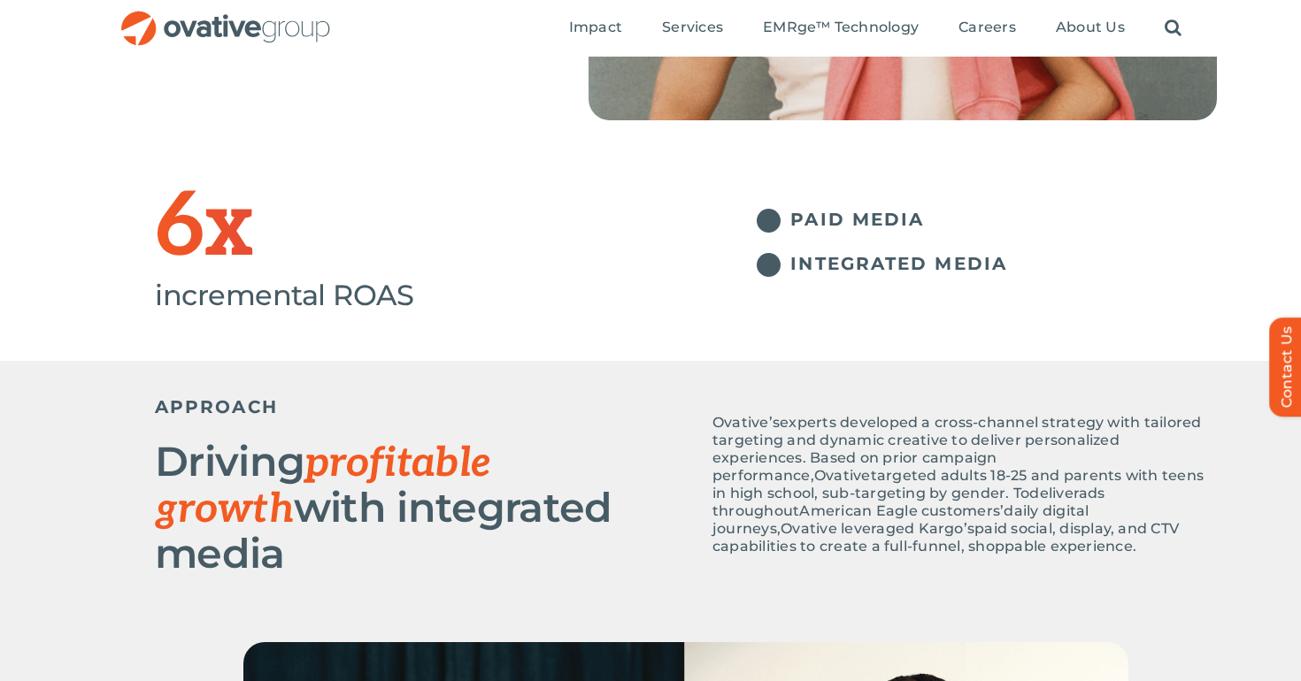
click at [919, 455] on span "experts developed a cross-channel strategy with tailored targeting and dynamic …" at bounding box center [956, 449] width 489 height 70
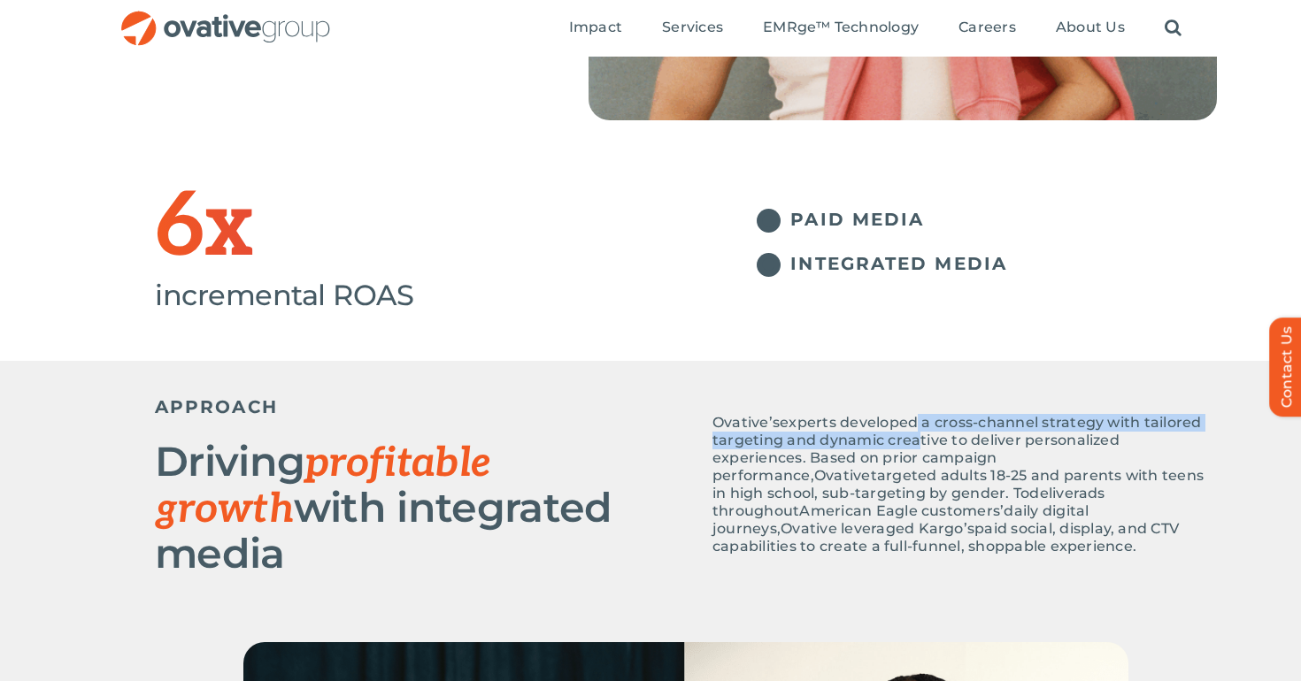
drag, startPoint x: 905, startPoint y: 429, endPoint x: 905, endPoint y: 444, distance: 15.0
click at [905, 444] on span "experts developed a cross-channel strategy with tailored targeting and dynamic …" at bounding box center [956, 449] width 489 height 70
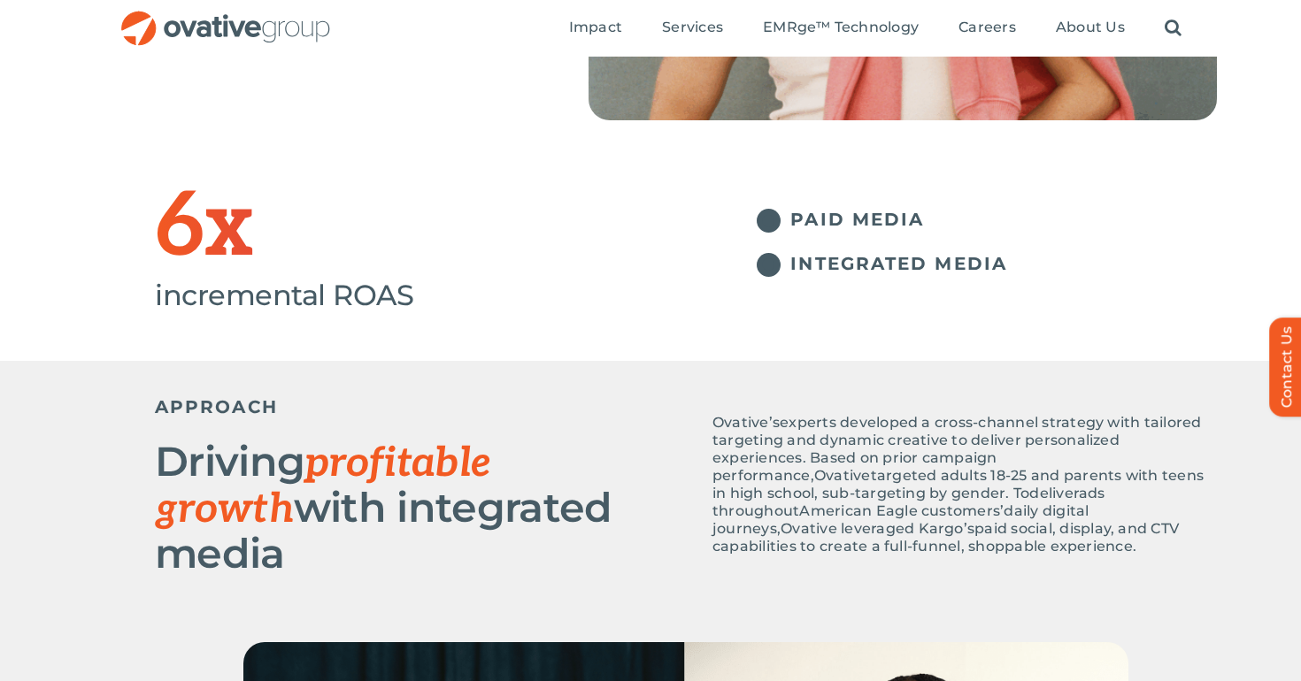
click at [934, 503] on span "American Eagle customers’" at bounding box center [901, 511] width 204 height 17
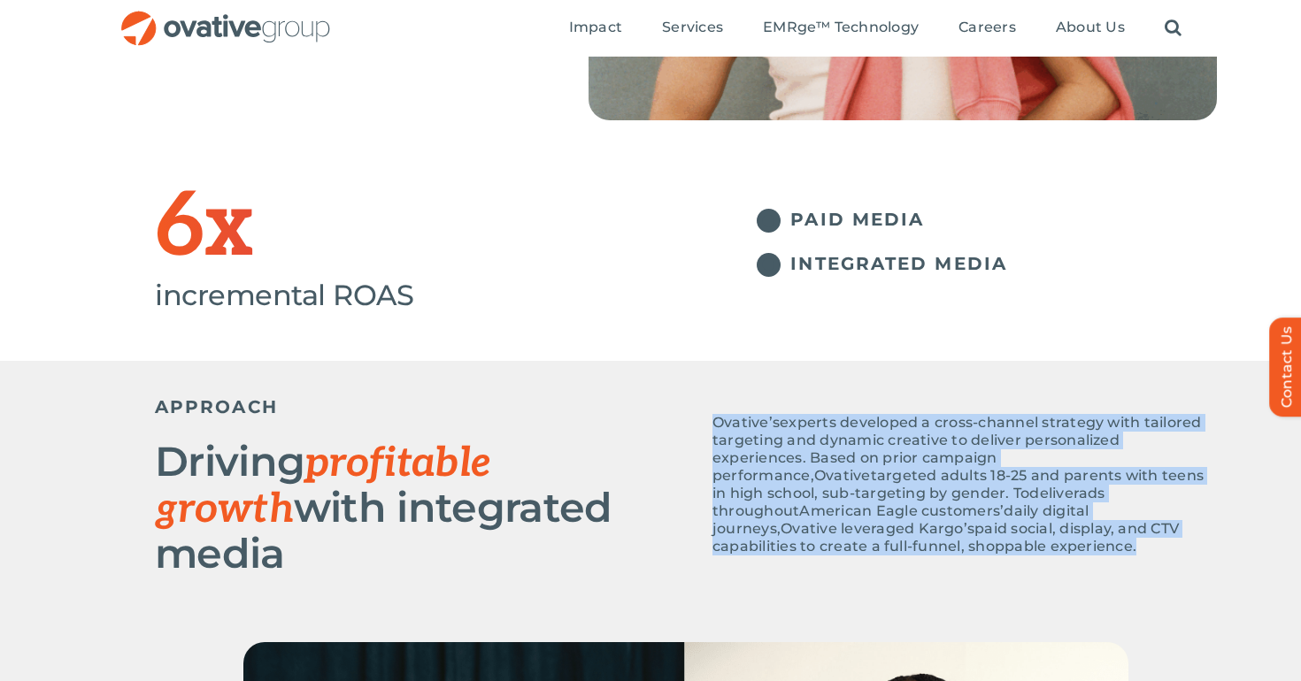
click at [934, 503] on span "American Eagle customers’" at bounding box center [901, 511] width 204 height 17
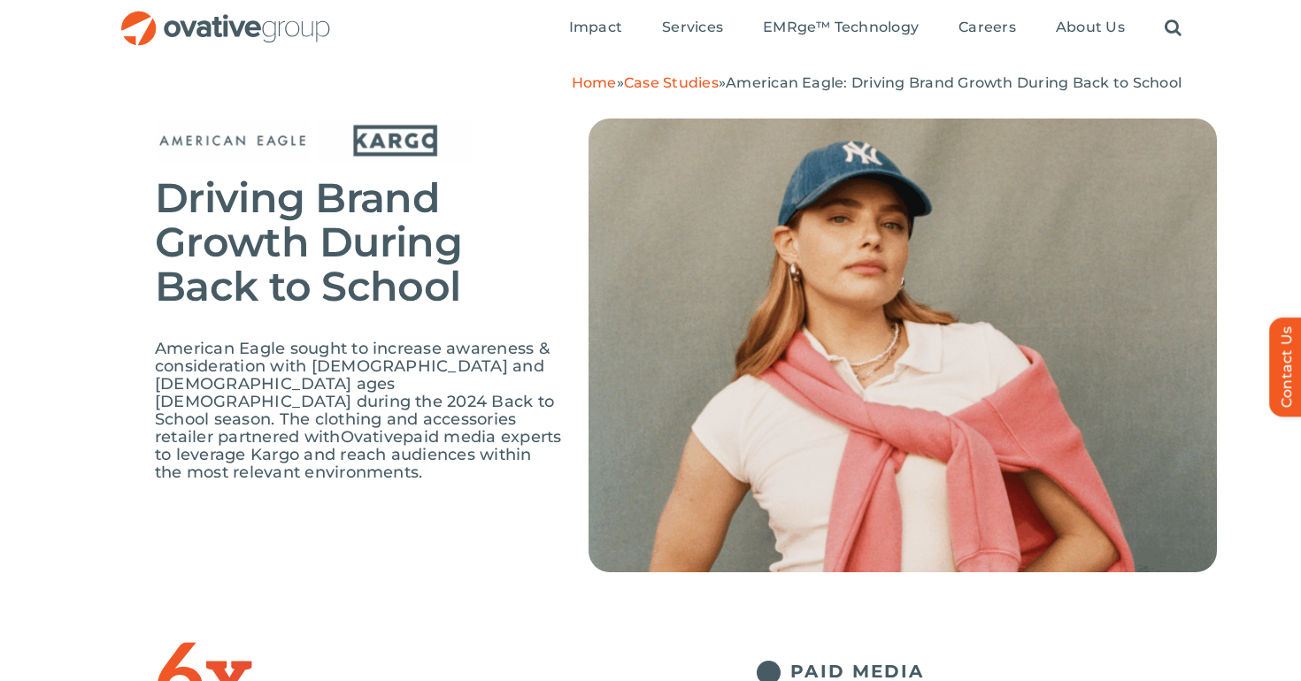
scroll to position [43, 0]
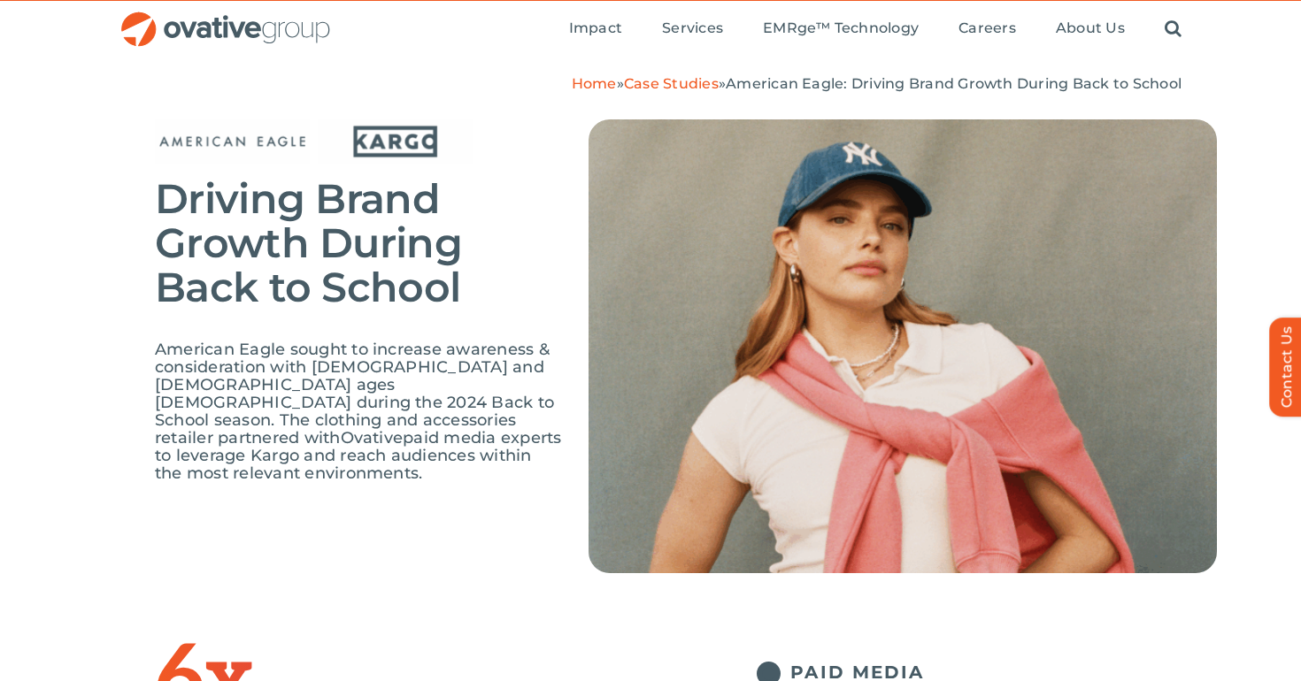
click at [442, 457] on p "American Eagle sought to increase awareness & consideration with males and fema…" at bounding box center [358, 412] width 407 height 142
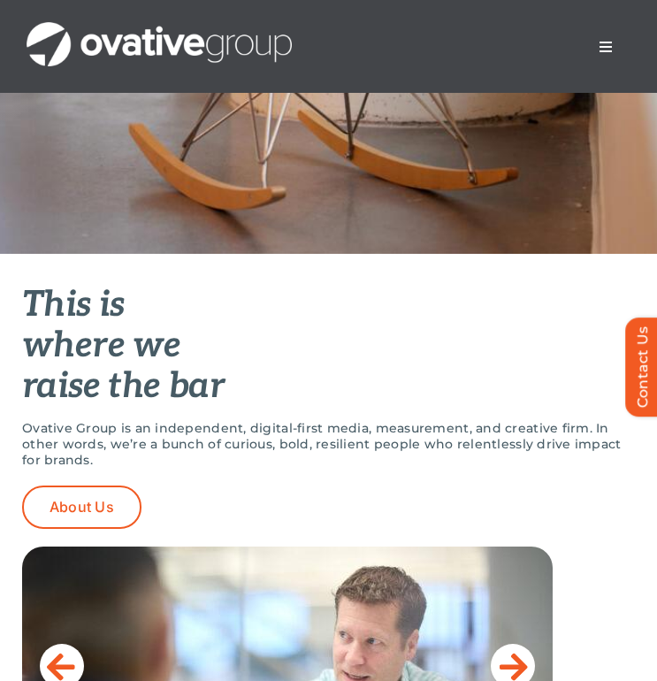
scroll to position [449, 0]
